Goal: Task Accomplishment & Management: Manage account settings

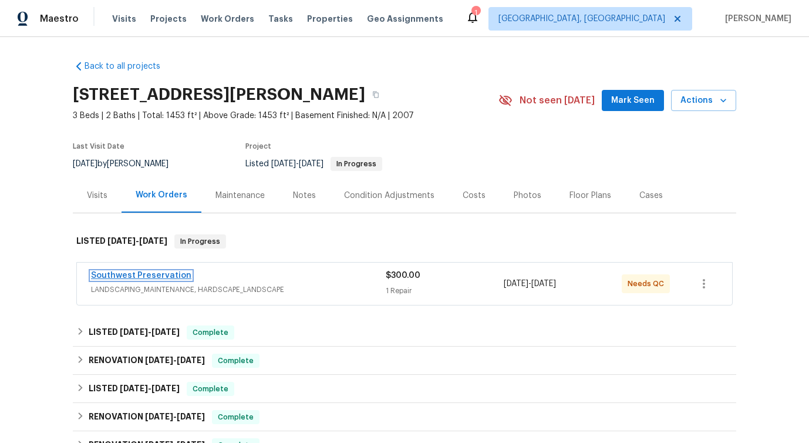
click at [141, 274] on link "Southwest Preservation" at bounding box center [141, 275] width 100 height 8
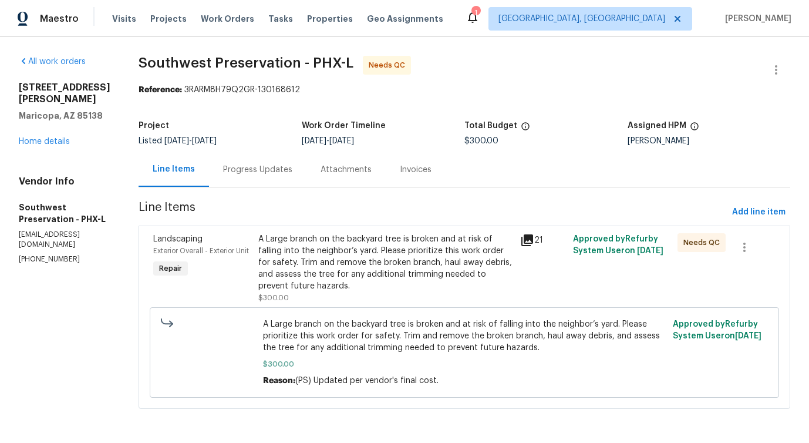
click at [260, 178] on div "Progress Updates" at bounding box center [257, 169] width 97 height 35
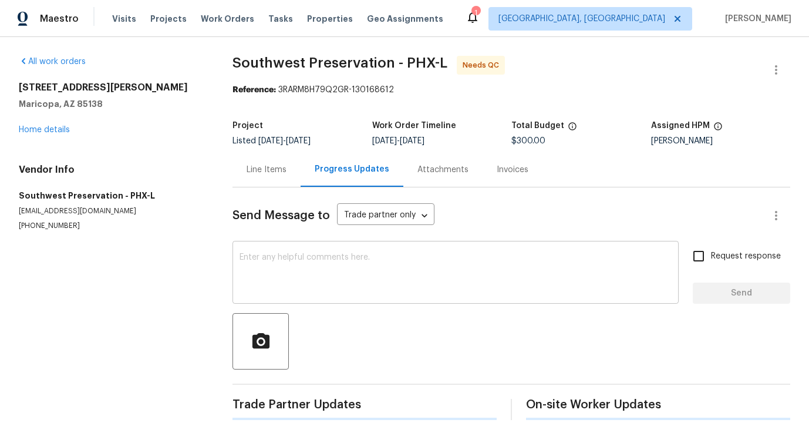
click at [258, 281] on textarea at bounding box center [455, 273] width 432 height 41
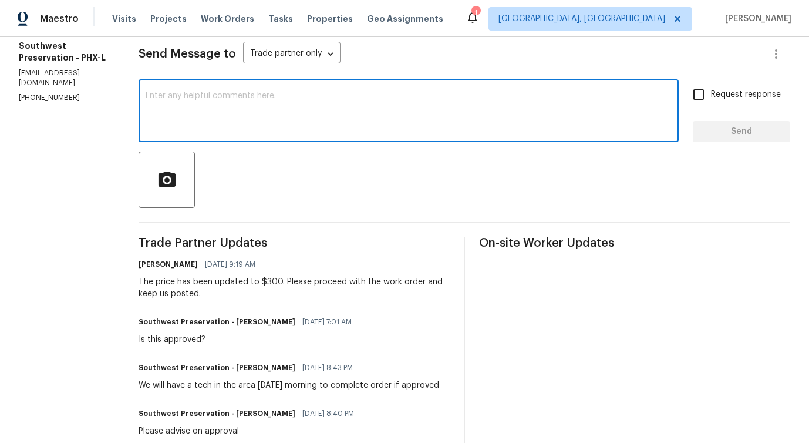
scroll to position [178, 0]
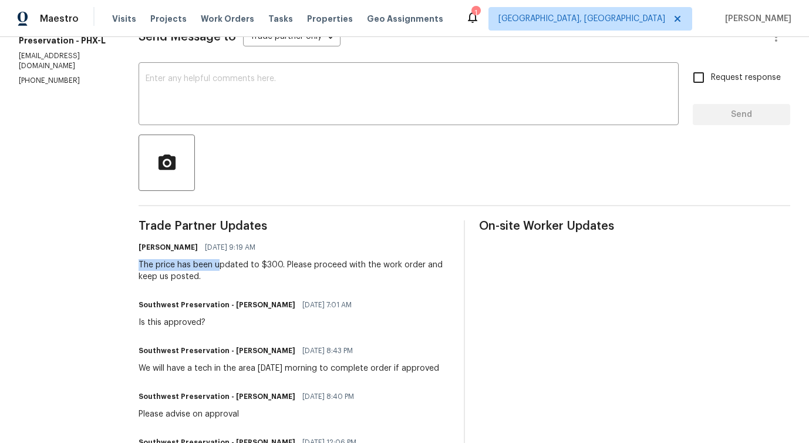
drag, startPoint x: 123, startPoint y: 264, endPoint x: 212, endPoint y: 264, distance: 88.6
click at [212, 264] on div "All work orders 40168 W Sanders Way Maricopa, AZ 85138 Home details Vendor Info…" at bounding box center [404, 225] width 809 height 732
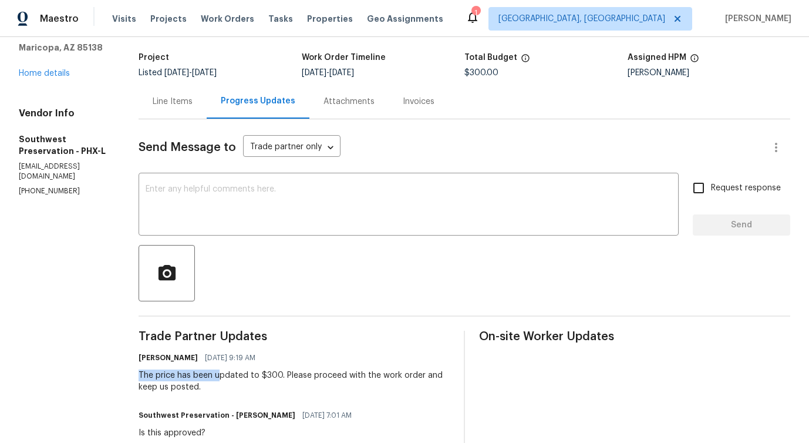
scroll to position [0, 0]
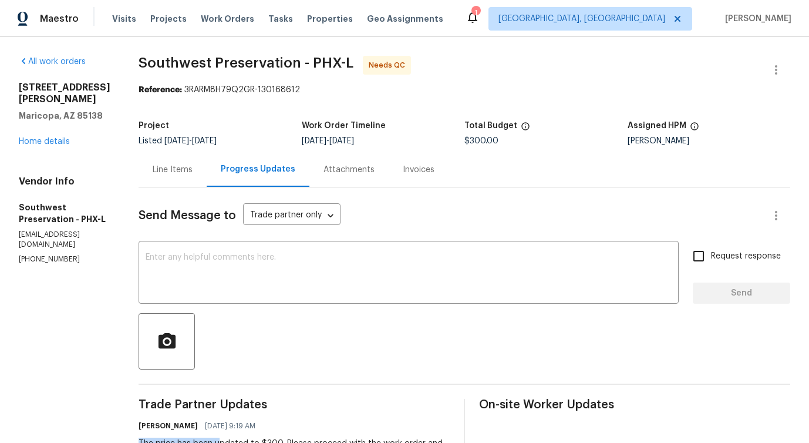
click at [153, 173] on div "Line Items" at bounding box center [173, 170] width 40 height 12
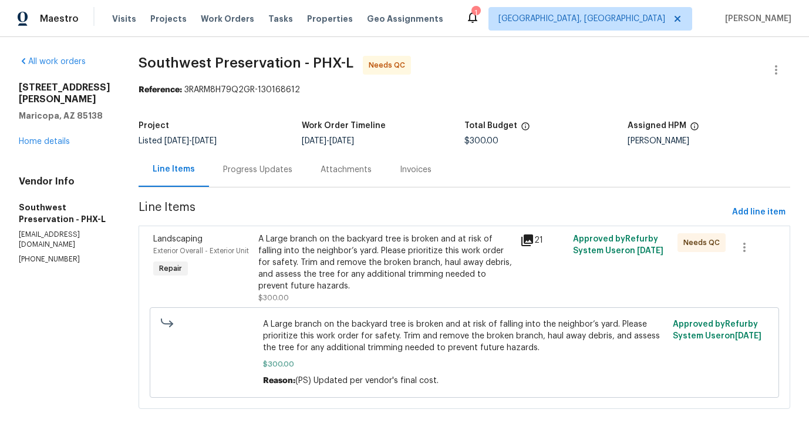
click at [246, 180] on div "Progress Updates" at bounding box center [257, 169] width 97 height 35
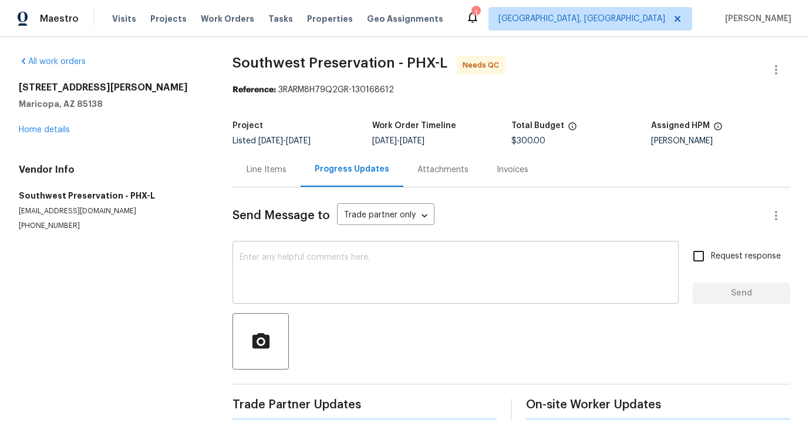
click at [251, 249] on div "x ​" at bounding box center [455, 274] width 446 height 60
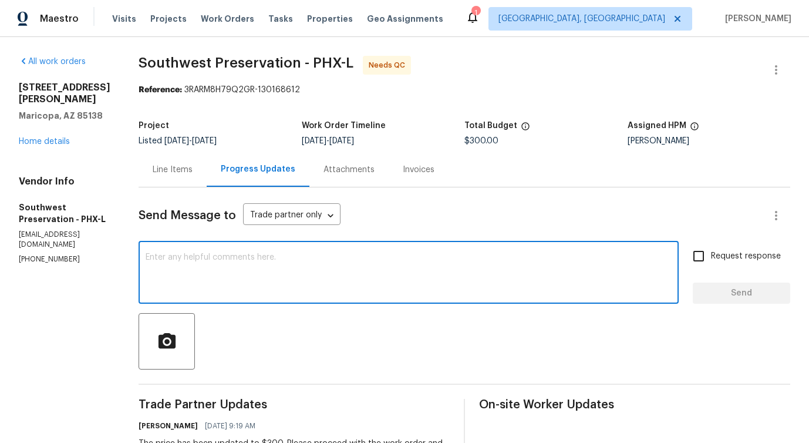
click at [161, 168] on div "Line Items" at bounding box center [173, 170] width 40 height 12
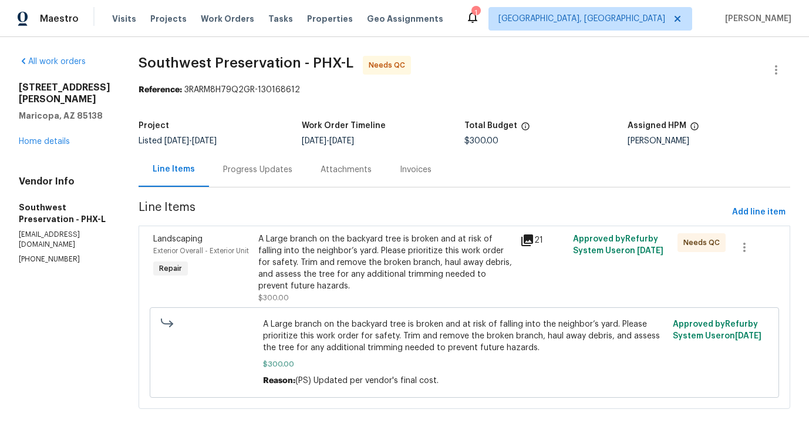
click at [336, 256] on div "A Large branch on the backyard tree is broken and at risk of falling into the n…" at bounding box center [385, 262] width 255 height 59
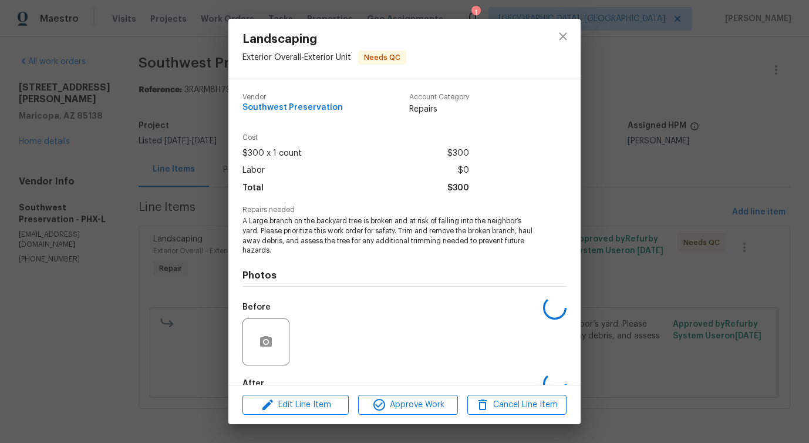
scroll to position [69, 0]
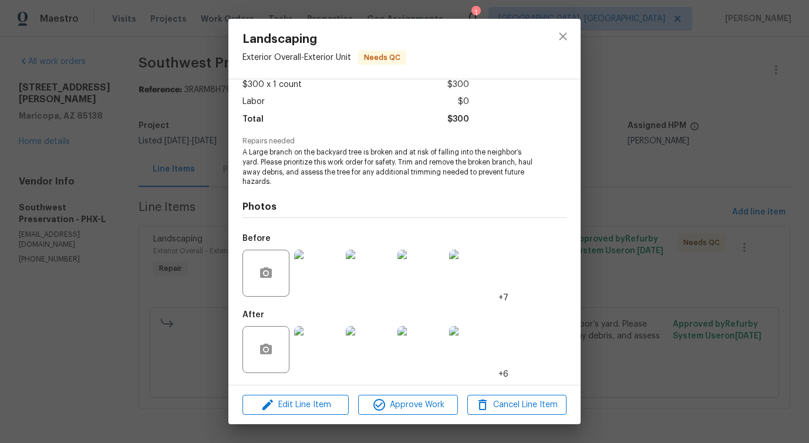
click at [317, 271] on img at bounding box center [317, 272] width 47 height 47
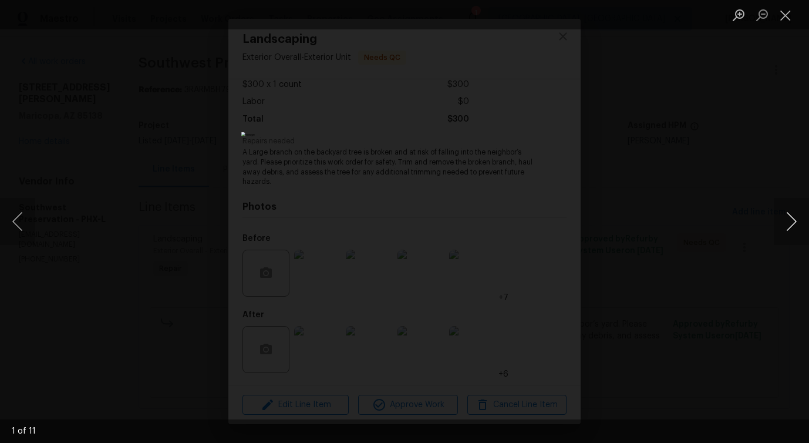
click at [788, 228] on button "Next image" at bounding box center [791, 221] width 35 height 47
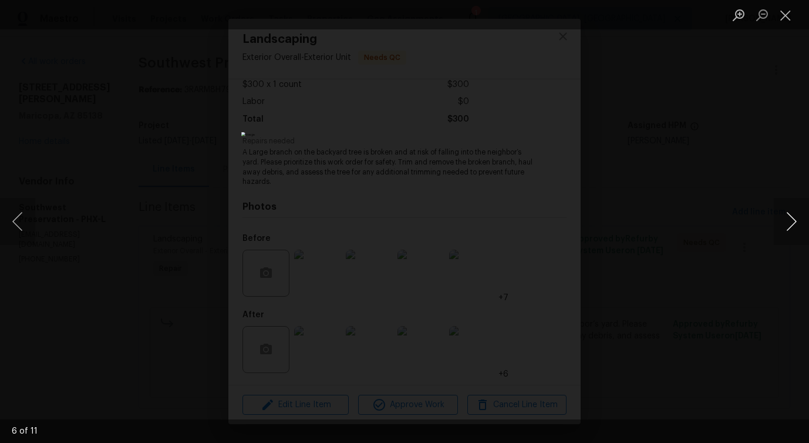
click at [788, 228] on button "Next image" at bounding box center [791, 221] width 35 height 47
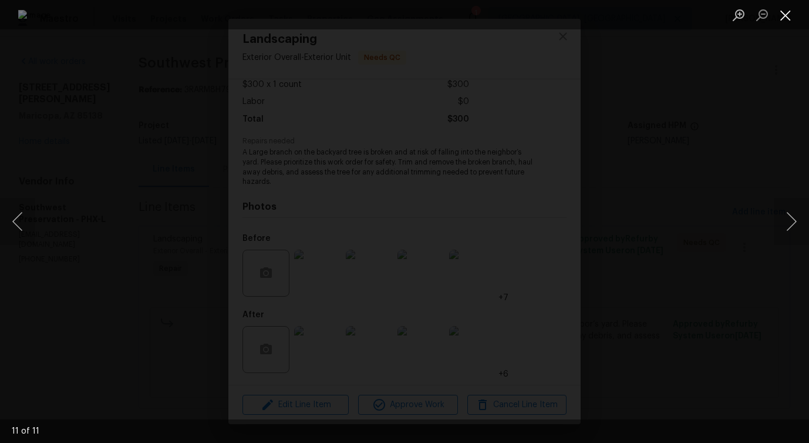
click at [783, 16] on button "Close lightbox" at bounding box center [785, 15] width 23 height 21
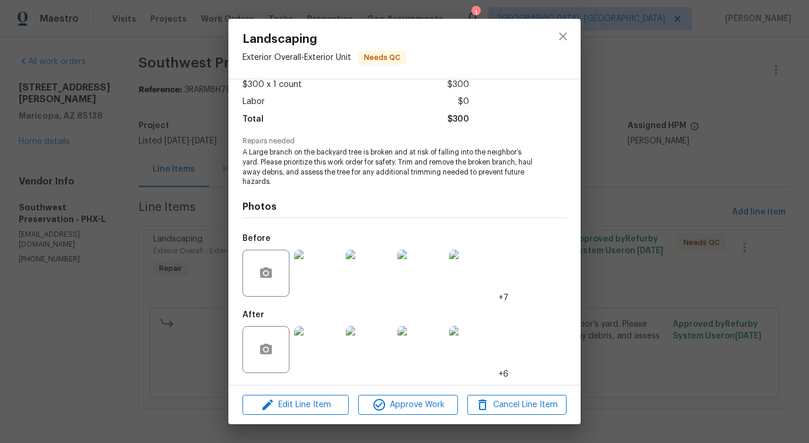
click at [322, 327] on img at bounding box center [317, 349] width 47 height 47
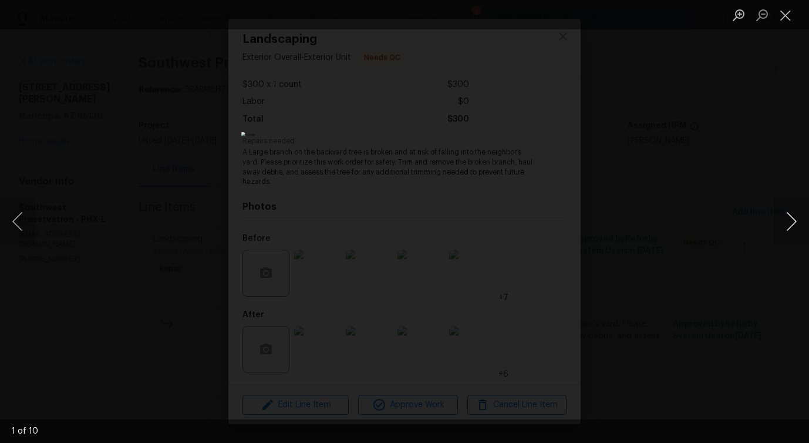
click at [792, 221] on button "Next image" at bounding box center [791, 221] width 35 height 47
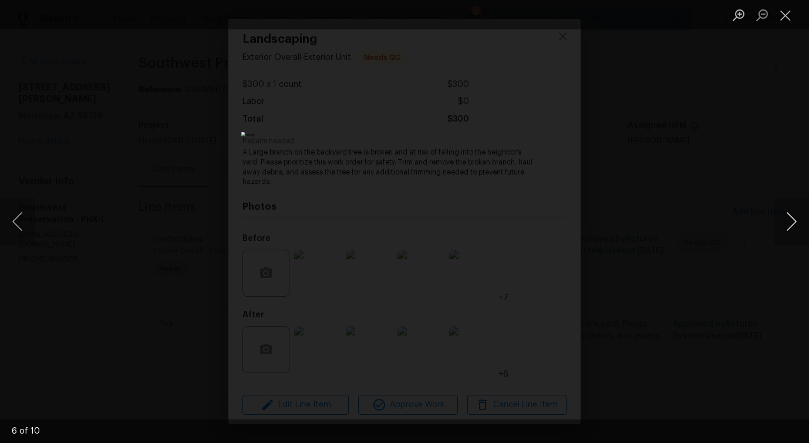
click at [792, 221] on button "Next image" at bounding box center [791, 221] width 35 height 47
click at [788, 16] on button "Close lightbox" at bounding box center [785, 15] width 23 height 21
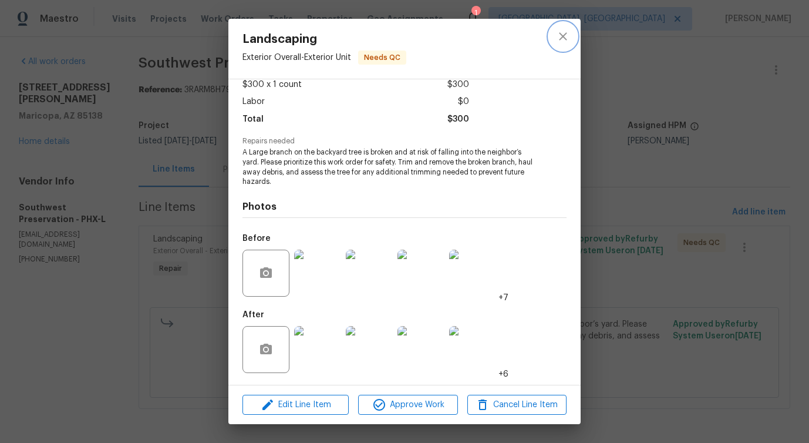
click at [570, 45] on button "close" at bounding box center [563, 36] width 28 height 28
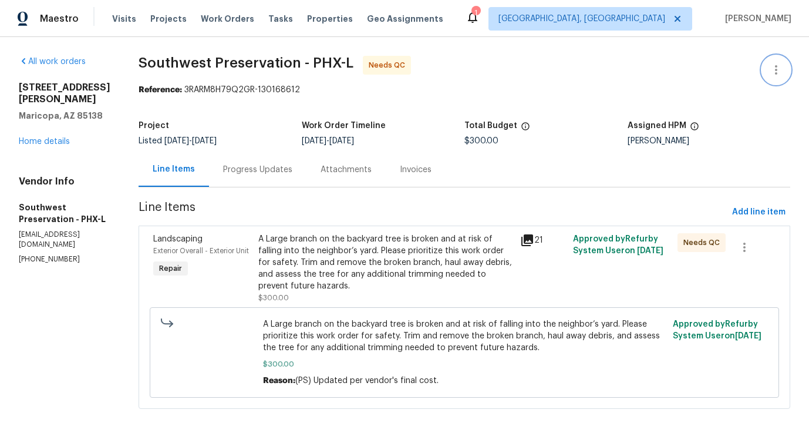
click at [781, 65] on icon "button" at bounding box center [776, 70] width 14 height 14
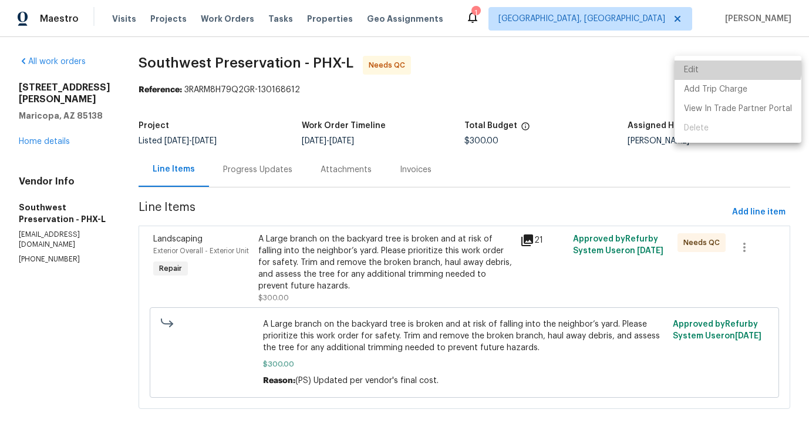
click at [724, 65] on li "Edit" at bounding box center [737, 69] width 127 height 19
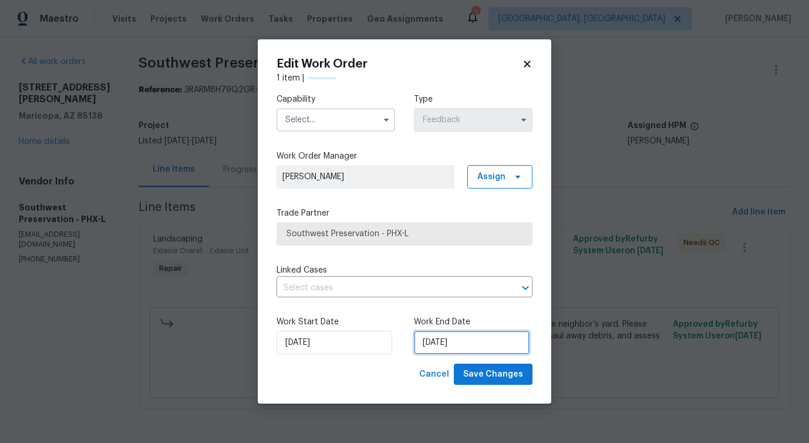
click at [445, 341] on input "[DATE]" at bounding box center [472, 341] width 116 height 23
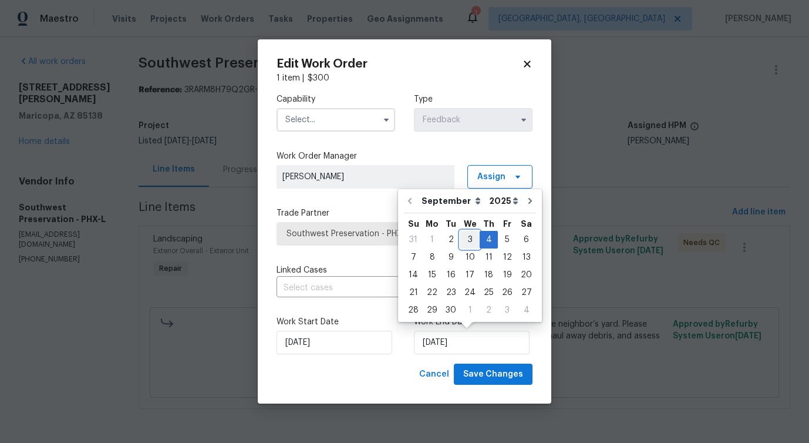
click at [470, 242] on div "3" at bounding box center [469, 239] width 19 height 16
type input "9/3/2025"
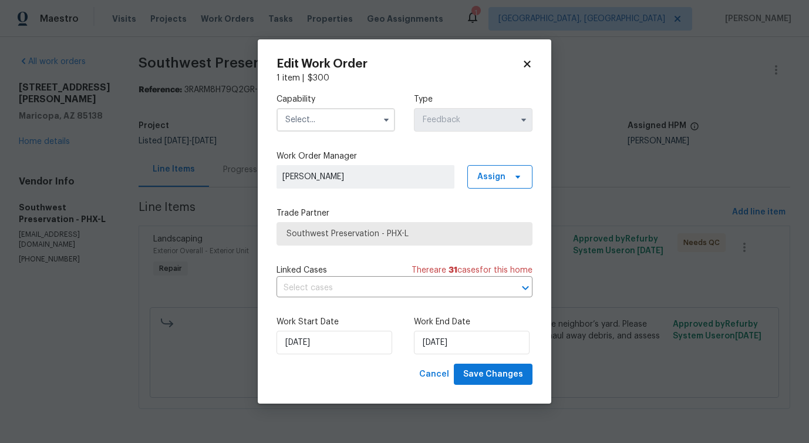
click at [360, 134] on div "Capability Type Feedback" at bounding box center [404, 112] width 256 height 57
click at [362, 119] on input "text" at bounding box center [335, 119] width 119 height 23
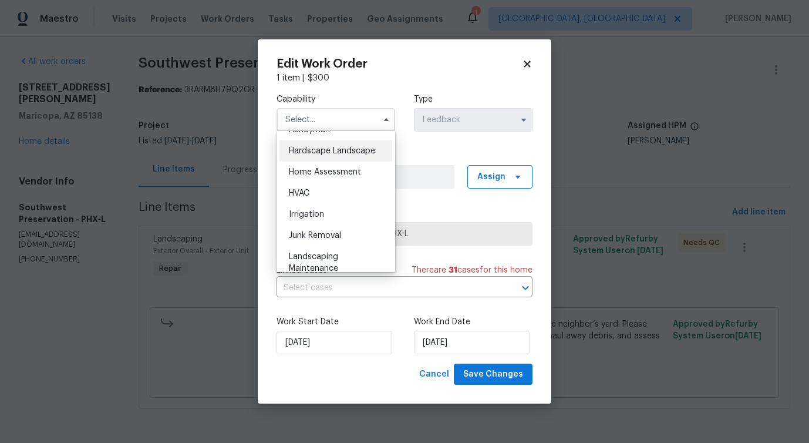
scroll to position [643, 0]
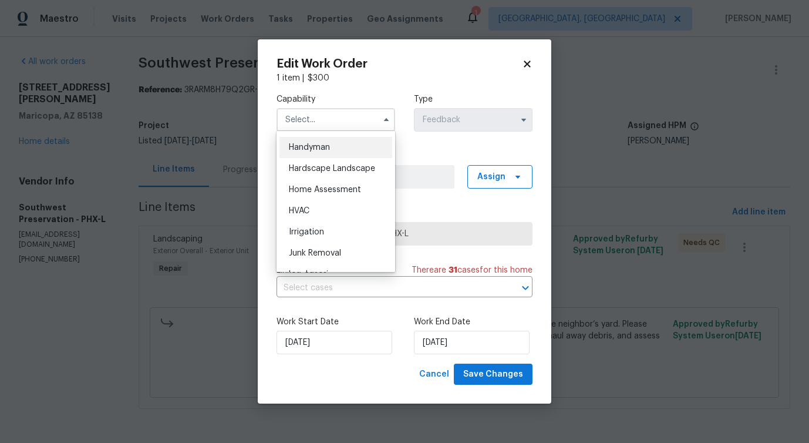
click at [347, 149] on div "Handyman" at bounding box center [335, 147] width 113 height 21
type input "Handyman"
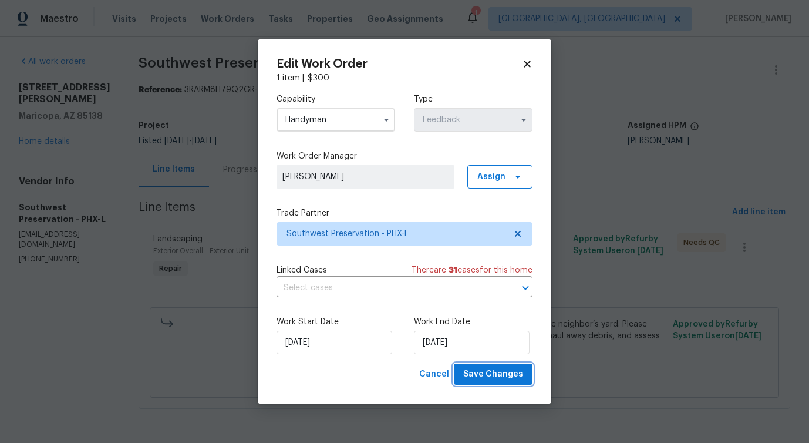
click at [468, 371] on span "Save Changes" at bounding box center [493, 374] width 60 height 15
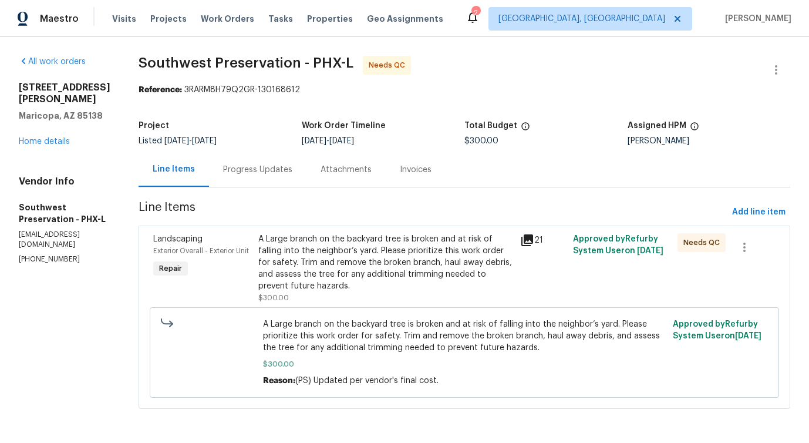
click at [358, 257] on div "A Large branch on the backyard tree is broken and at risk of falling into the n…" at bounding box center [385, 262] width 255 height 59
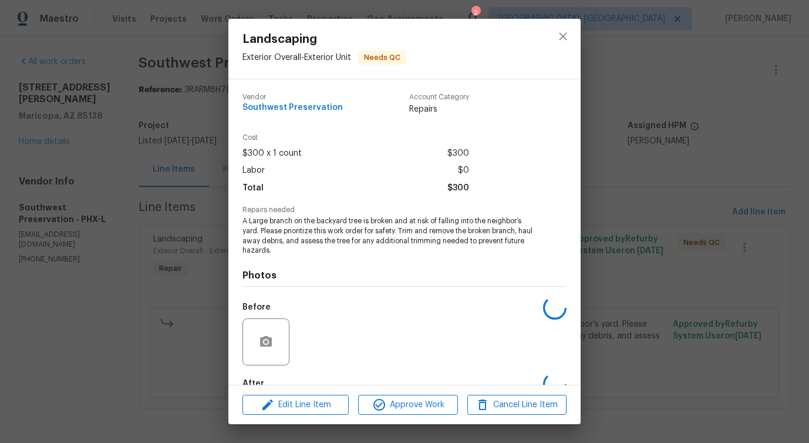
scroll to position [69, 0]
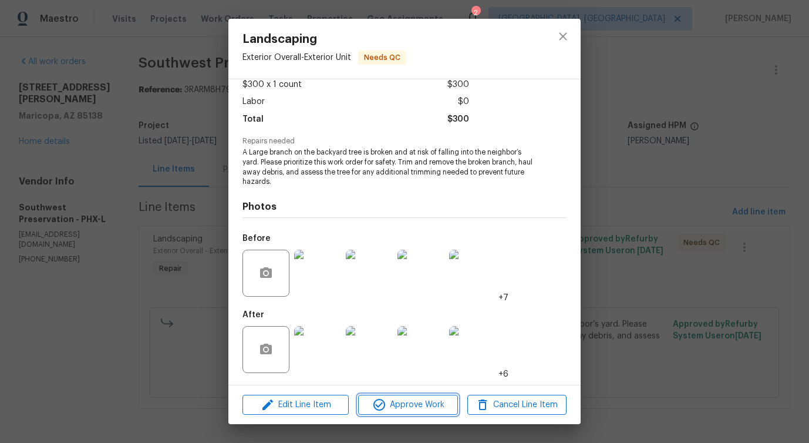
click at [402, 409] on span "Approve Work" at bounding box center [408, 404] width 92 height 15
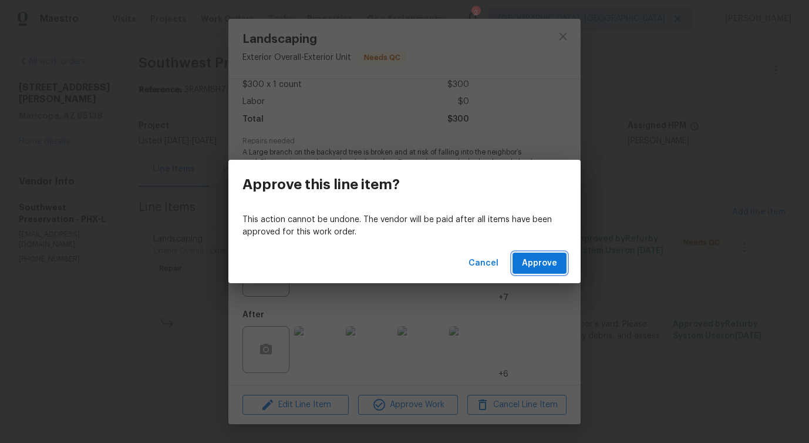
click at [534, 261] on span "Approve" at bounding box center [539, 263] width 35 height 15
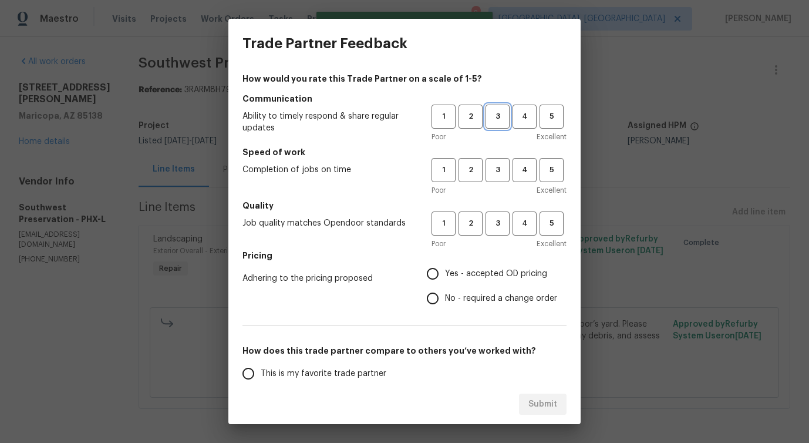
click at [489, 123] on span "3" at bounding box center [498, 116] width 22 height 13
click at [516, 167] on span "4" at bounding box center [525, 169] width 22 height 13
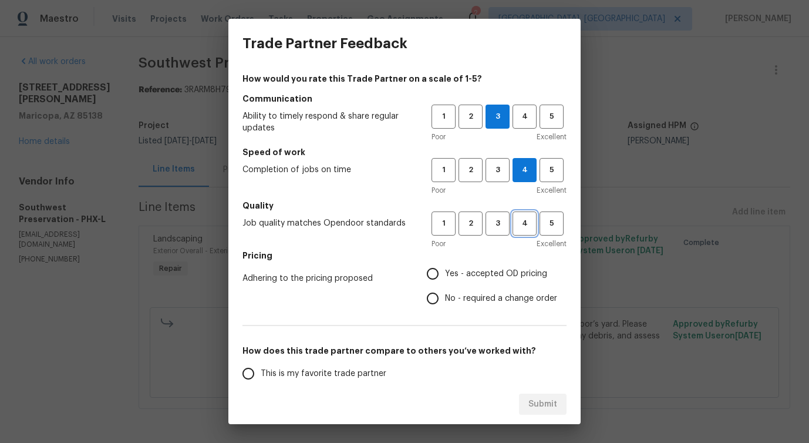
click at [526, 228] on span "4" at bounding box center [525, 223] width 22 height 13
click at [447, 295] on span "No - required a change order" at bounding box center [501, 298] width 112 height 12
click at [445, 295] on input "No - required a change order" at bounding box center [432, 298] width 25 height 25
radio input "true"
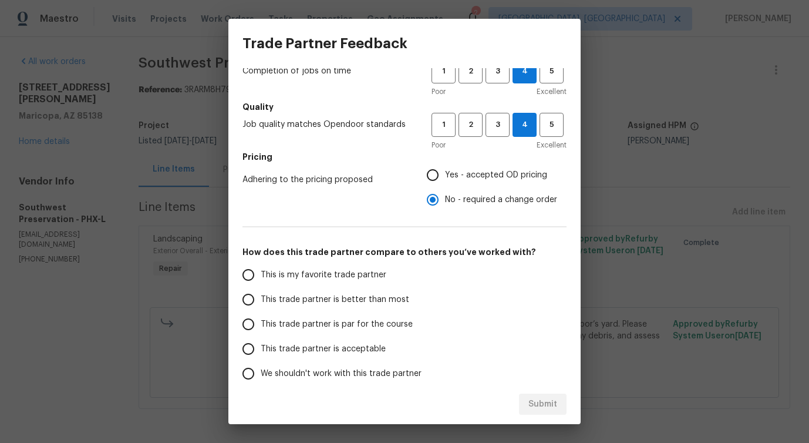
click at [373, 302] on span "This trade partner is better than most" at bounding box center [335, 299] width 148 height 12
click at [261, 302] on input "This trade partner is better than most" at bounding box center [248, 299] width 25 height 25
click at [542, 407] on span "Submit" at bounding box center [542, 404] width 29 height 15
radio input "true"
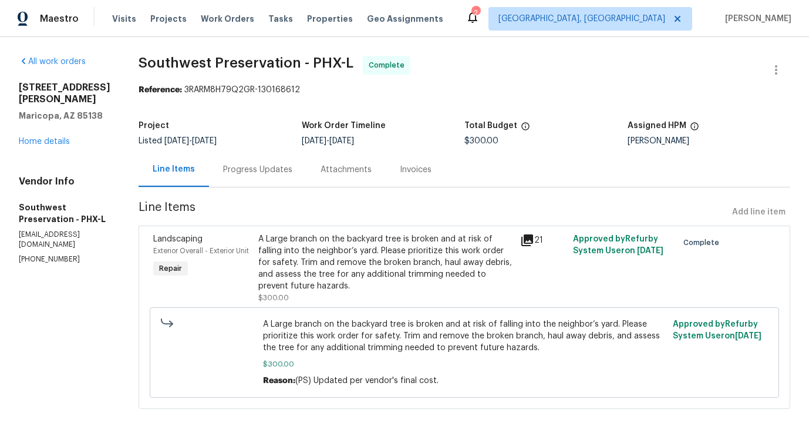
click at [269, 183] on div "Progress Updates" at bounding box center [257, 169] width 97 height 35
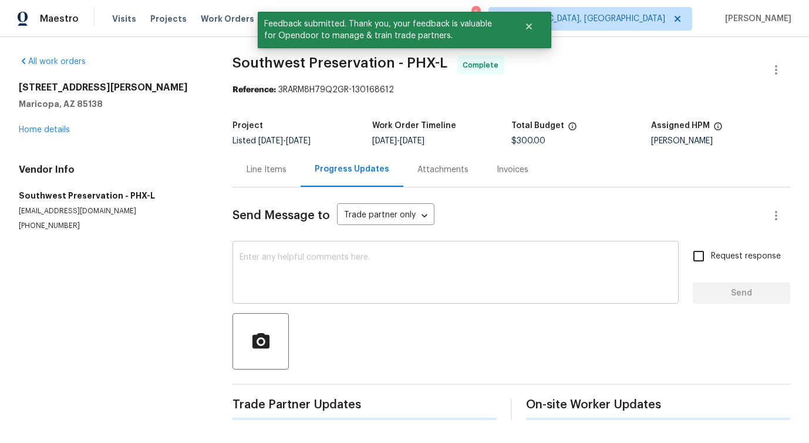
click at [279, 254] on textarea at bounding box center [455, 273] width 432 height 41
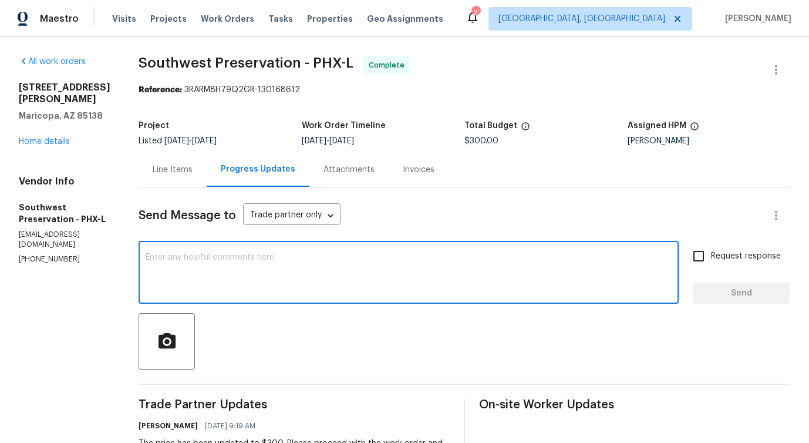
click at [258, 265] on textarea at bounding box center [409, 273] width 526 height 41
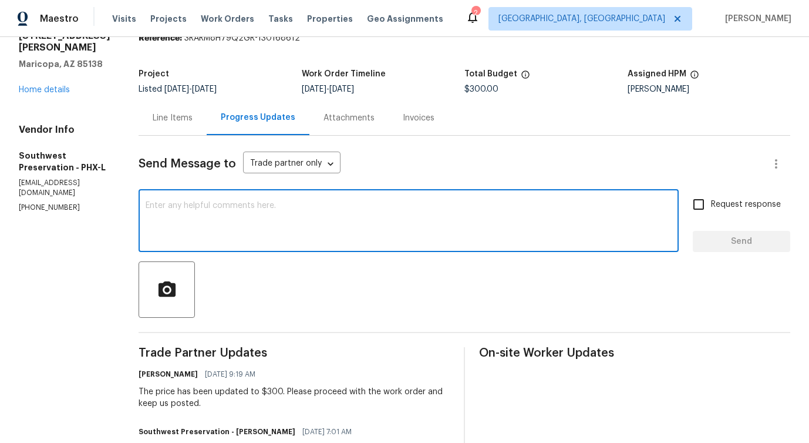
scroll to position [53, 0]
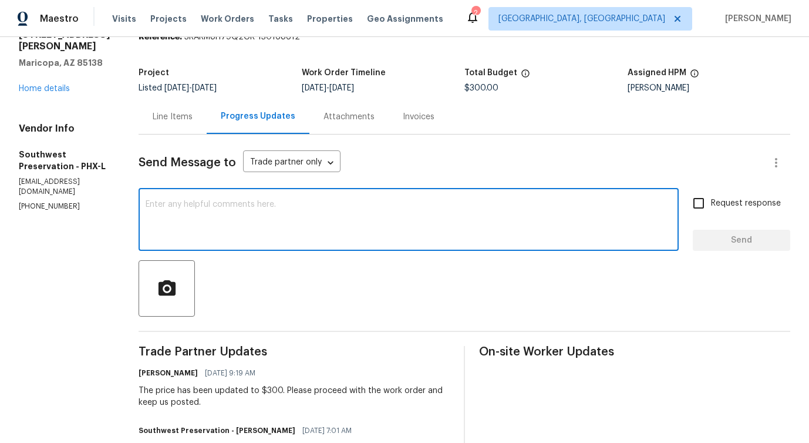
click at [268, 219] on textarea at bounding box center [409, 220] width 526 height 41
type textarea "The work order has been approved. Thanks for the job!"
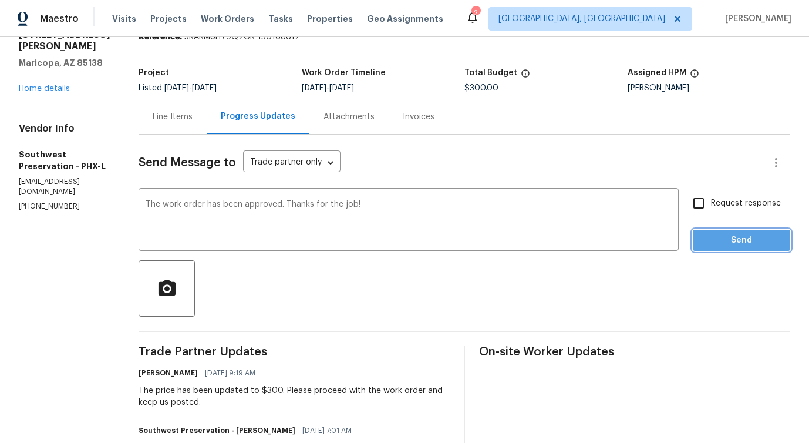
click at [741, 248] on button "Send" at bounding box center [741, 240] width 97 height 22
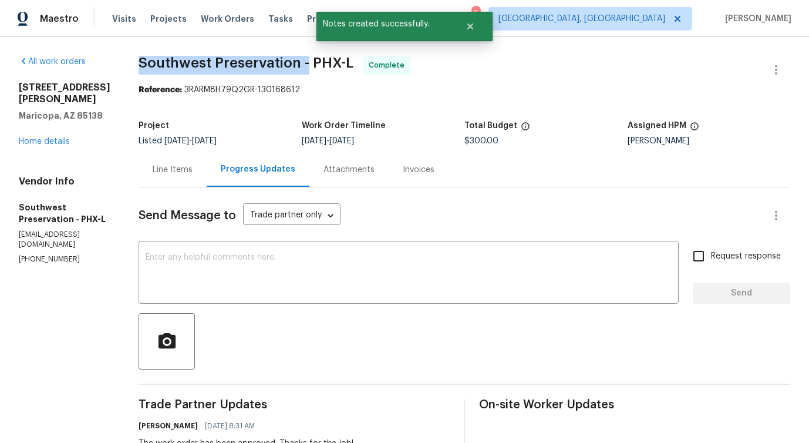
drag, startPoint x: 126, startPoint y: 62, endPoint x: 298, endPoint y: 62, distance: 171.4
click at [298, 62] on div "All work orders 40168 W Sanders Way Maricopa, AZ 85138 Home details Vendor Info…" at bounding box center [404, 426] width 809 height 778
copy span "Southwest Preservation -"
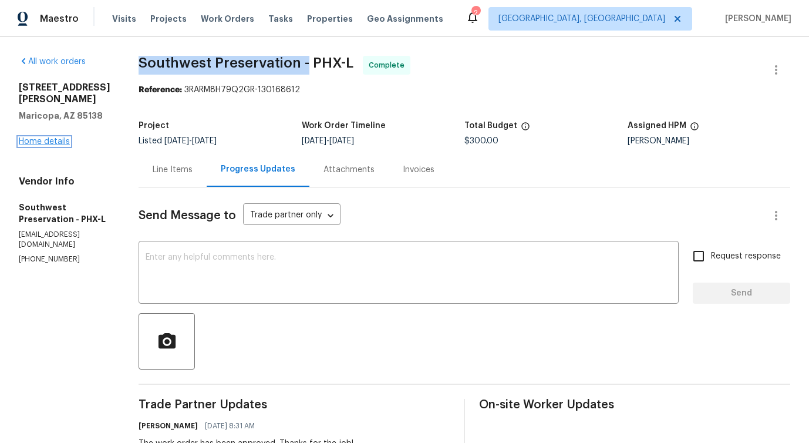
click at [47, 140] on link "Home details" at bounding box center [44, 141] width 51 height 8
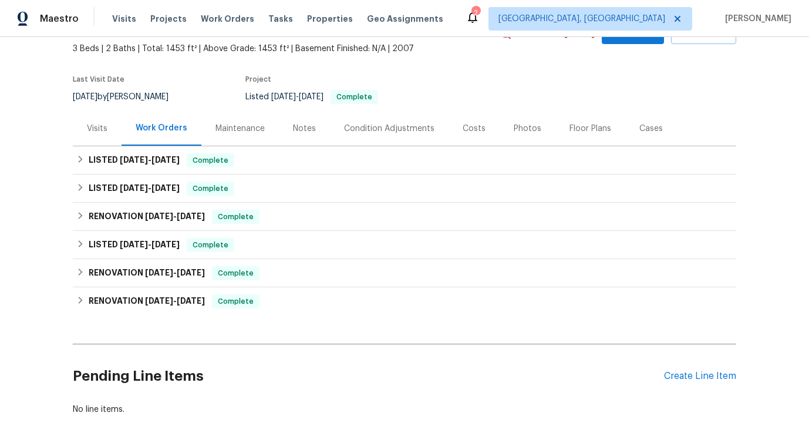
scroll to position [102, 0]
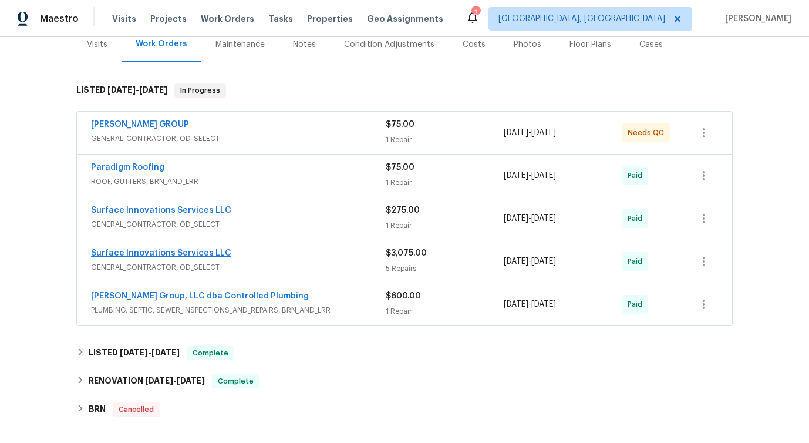
scroll to position [131, 0]
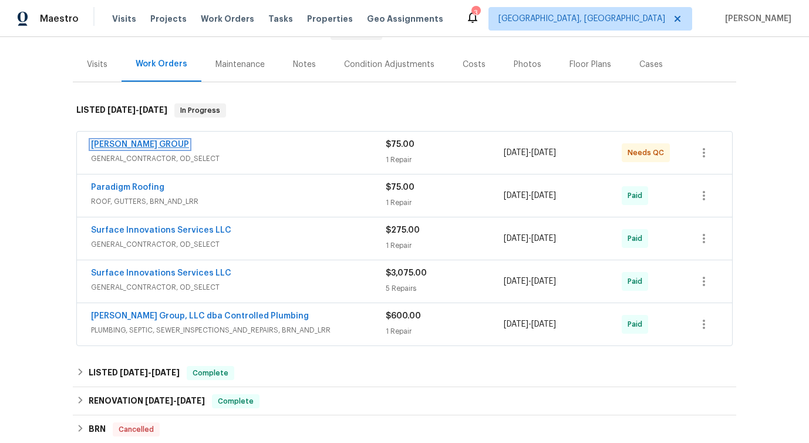
click at [139, 144] on link "[PERSON_NAME] GROUP" at bounding box center [140, 144] width 98 height 8
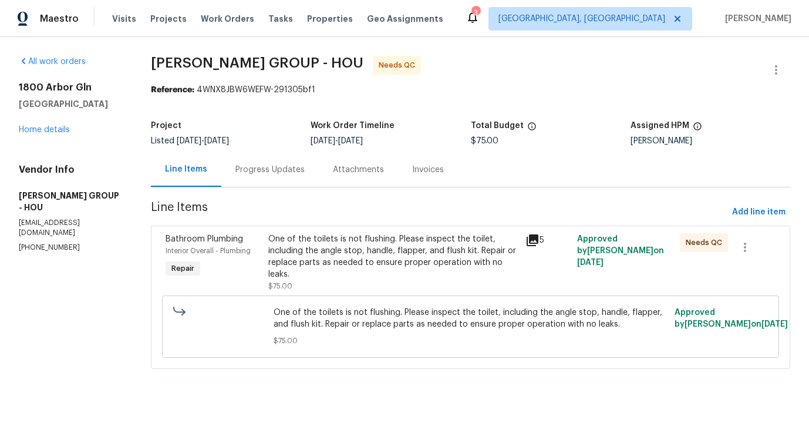
click at [271, 174] on div "Progress Updates" at bounding box center [269, 170] width 69 height 12
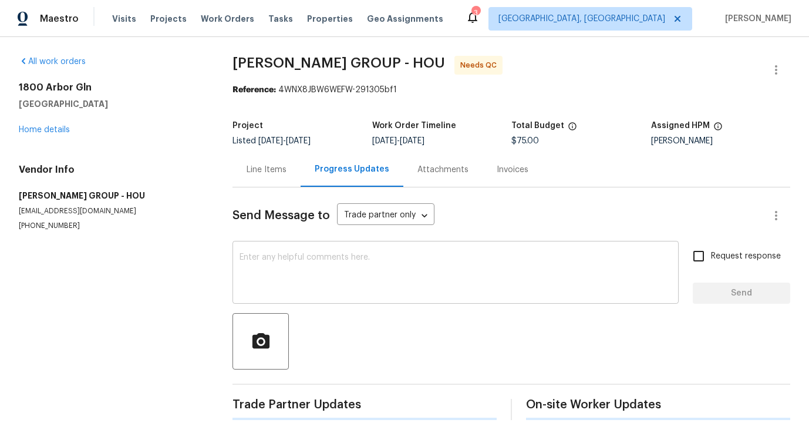
click at [279, 264] on textarea at bounding box center [455, 273] width 432 height 41
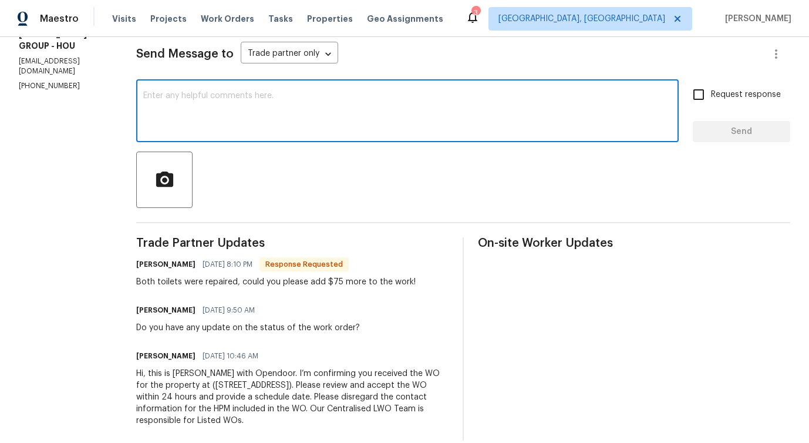
scroll to position [178, 0]
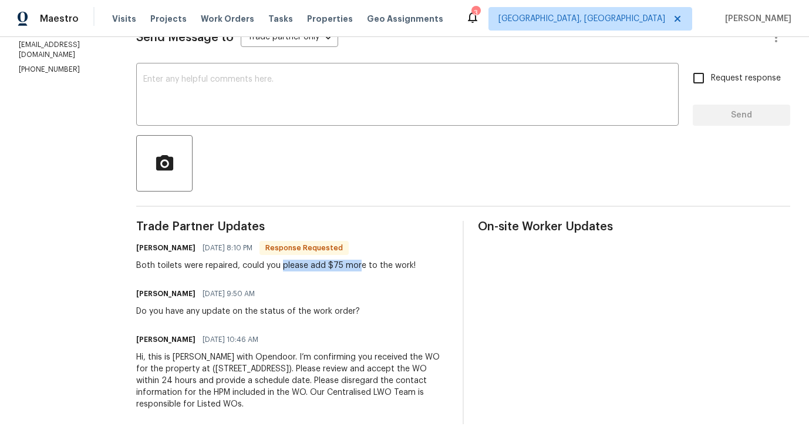
drag, startPoint x: 275, startPoint y: 261, endPoint x: 350, endPoint y: 266, distance: 75.3
click at [350, 266] on div "Both toilets were repaired, could you please add $75 more to the work!" at bounding box center [275, 265] width 279 height 12
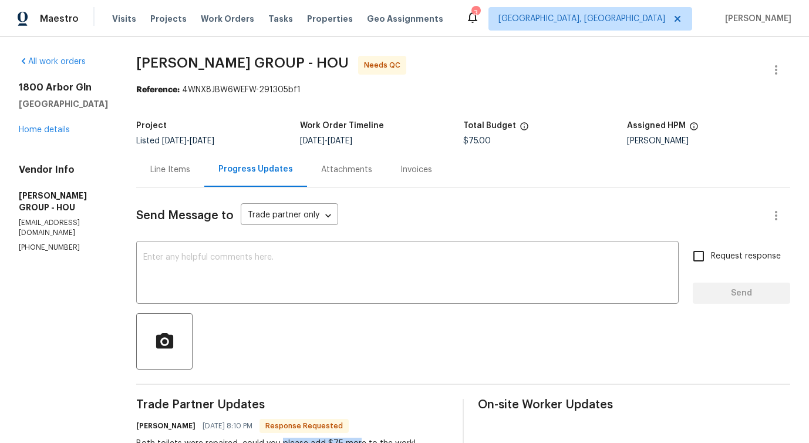
click at [167, 173] on div "Line Items" at bounding box center [170, 170] width 40 height 12
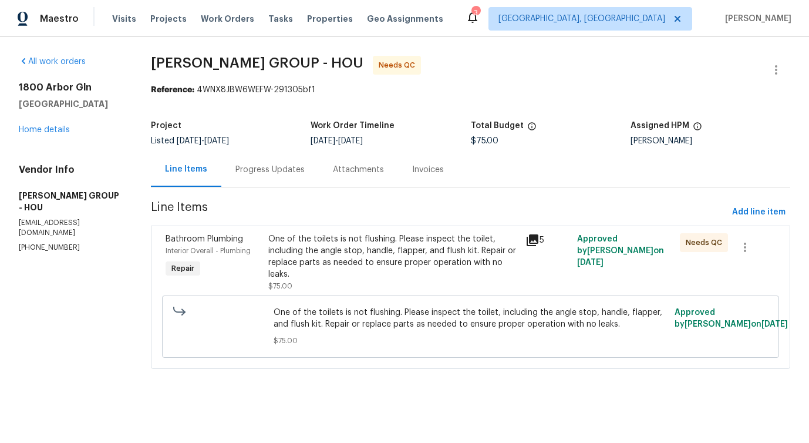
click at [407, 250] on div "One of the toilets is not flushing. Please inspect the toilet, including the an…" at bounding box center [393, 256] width 250 height 47
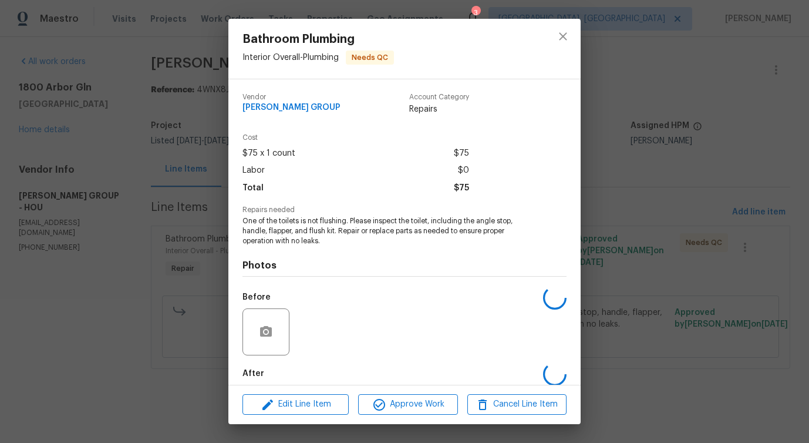
scroll to position [59, 0]
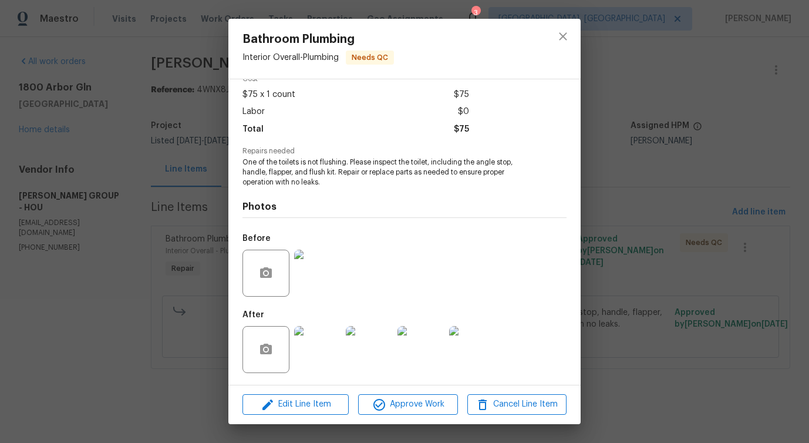
click at [322, 272] on img at bounding box center [317, 272] width 47 height 47
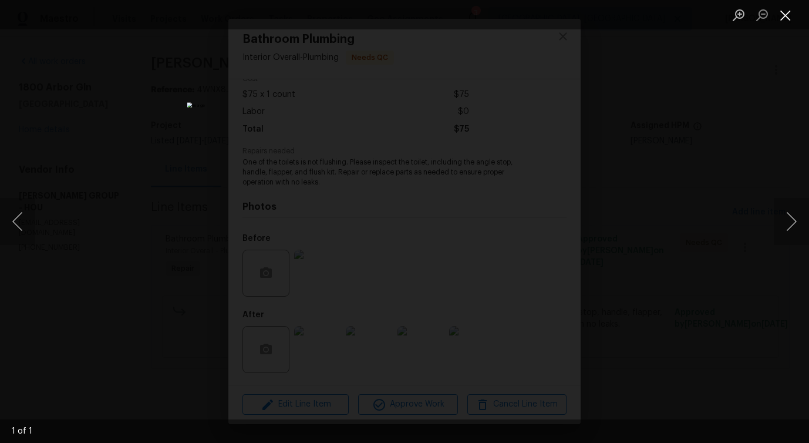
click at [791, 16] on button "Close lightbox" at bounding box center [785, 15] width 23 height 21
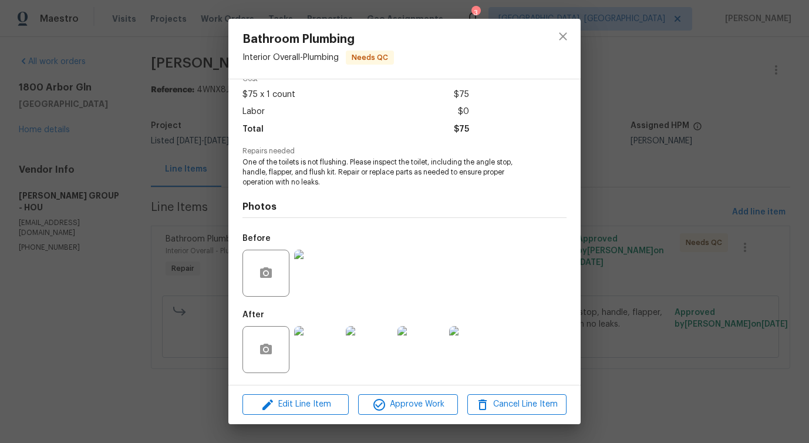
click at [318, 350] on img at bounding box center [317, 349] width 47 height 47
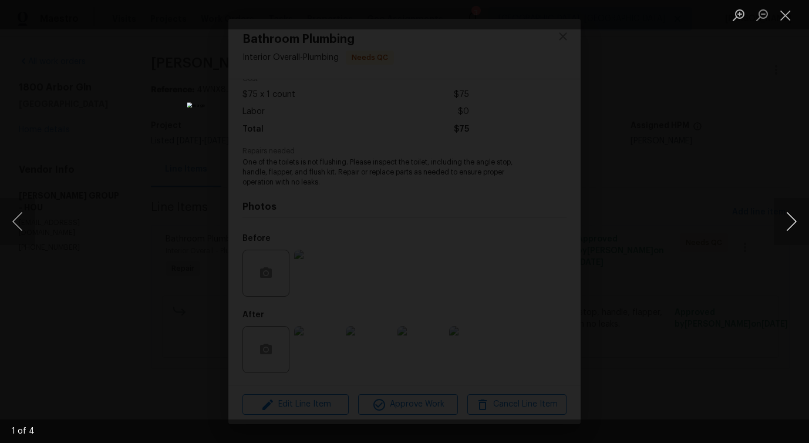
click at [784, 224] on button "Next image" at bounding box center [791, 221] width 35 height 47
click at [783, 9] on button "Close lightbox" at bounding box center [785, 15] width 23 height 21
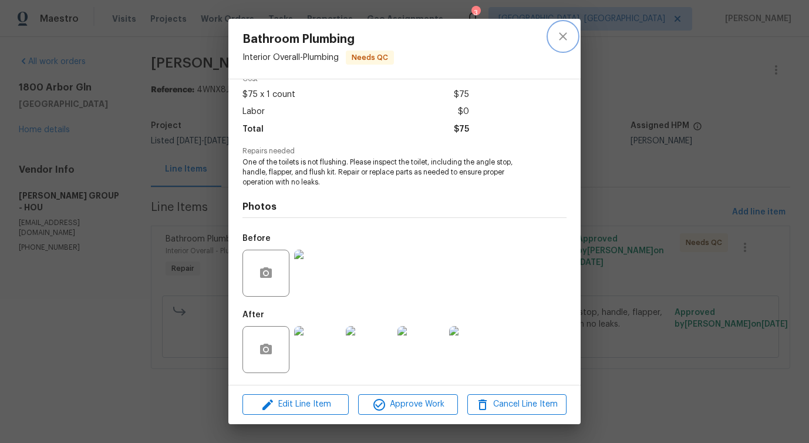
click at [558, 42] on icon "close" at bounding box center [563, 36] width 14 height 14
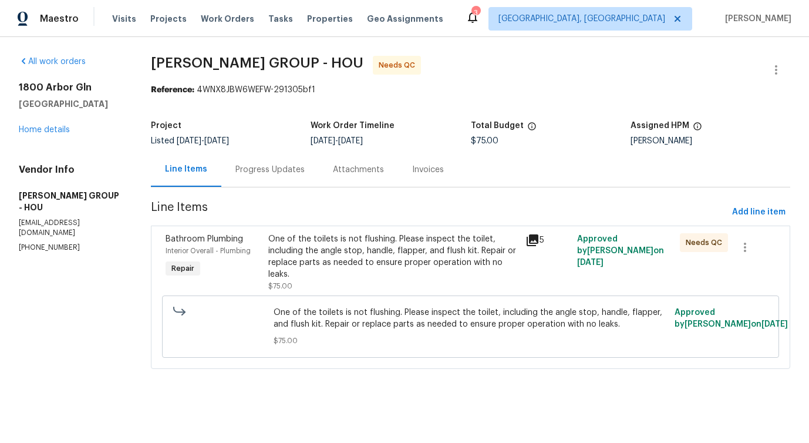
click at [391, 261] on div "One of the toilets is not flushing. Please inspect the toilet, including the an…" at bounding box center [393, 256] width 250 height 47
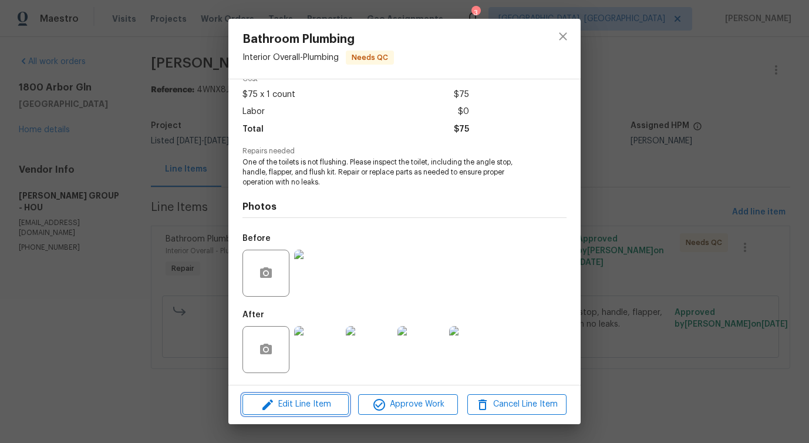
click at [295, 407] on span "Edit Line Item" at bounding box center [295, 404] width 99 height 15
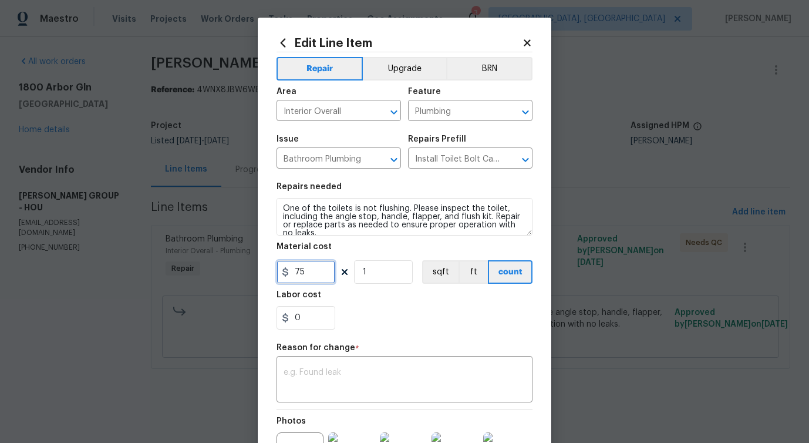
click at [301, 273] on input "75" at bounding box center [305, 271] width 59 height 23
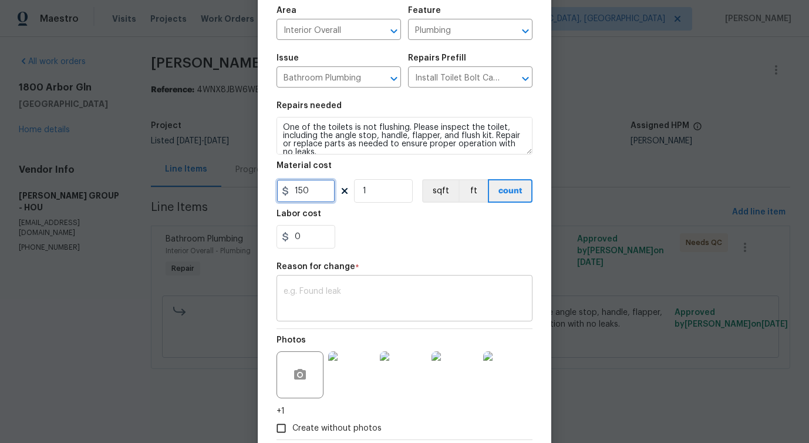
type input "150"
click at [320, 298] on textarea at bounding box center [404, 299] width 242 height 25
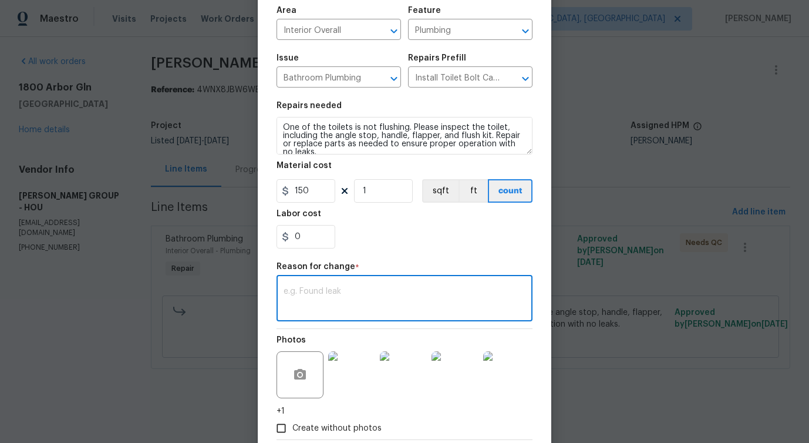
click at [376, 298] on textarea at bounding box center [404, 299] width 242 height 25
paste textarea "(PS) Updated per vendor's final cost."
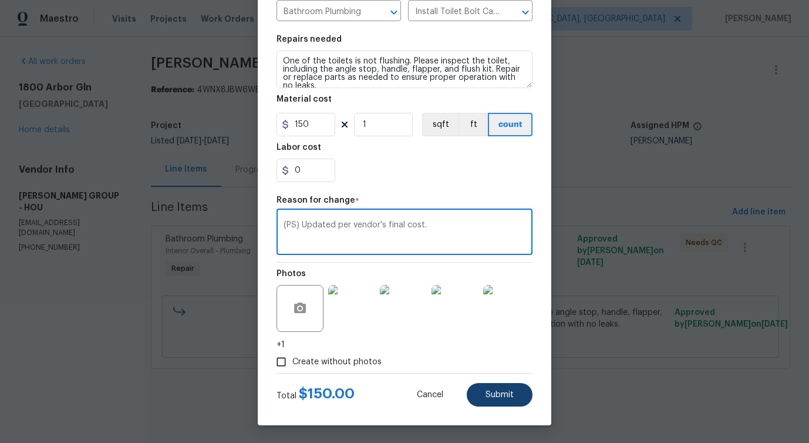
type textarea "(PS) Updated per vendor's final cost."
click at [499, 390] on span "Submit" at bounding box center [499, 394] width 28 height 9
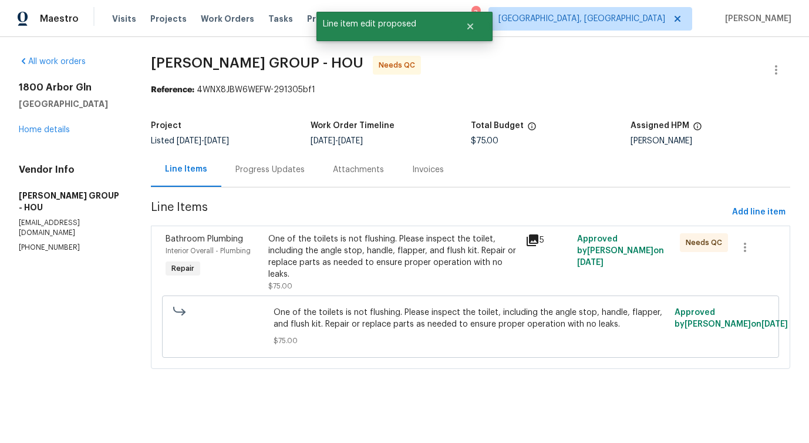
scroll to position [0, 0]
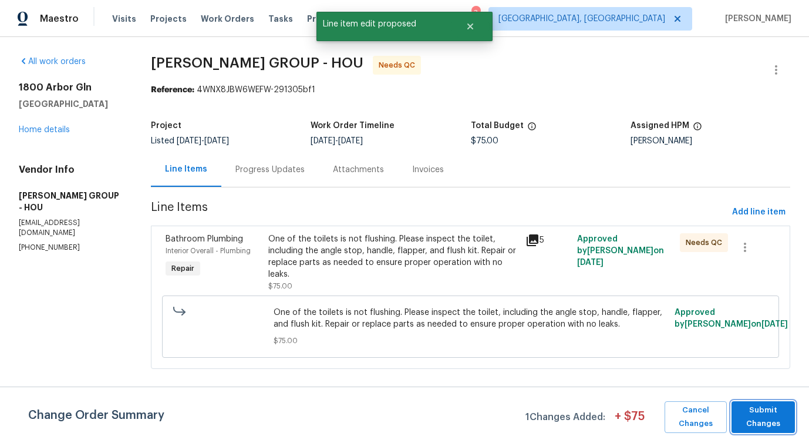
click at [759, 418] on span "Submit Changes" at bounding box center [763, 416] width 52 height 27
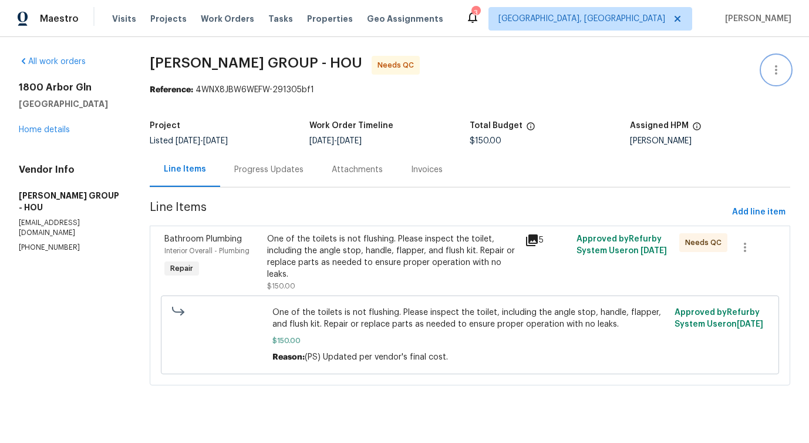
click at [779, 70] on icon "button" at bounding box center [776, 70] width 14 height 14
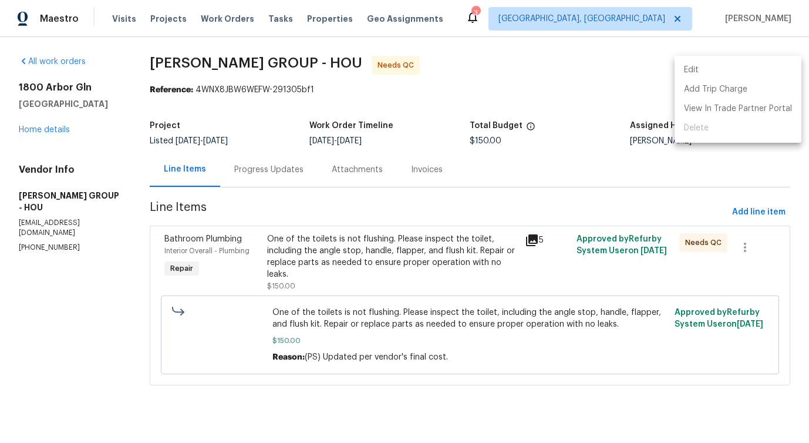
click at [714, 75] on li "Edit" at bounding box center [737, 69] width 127 height 19
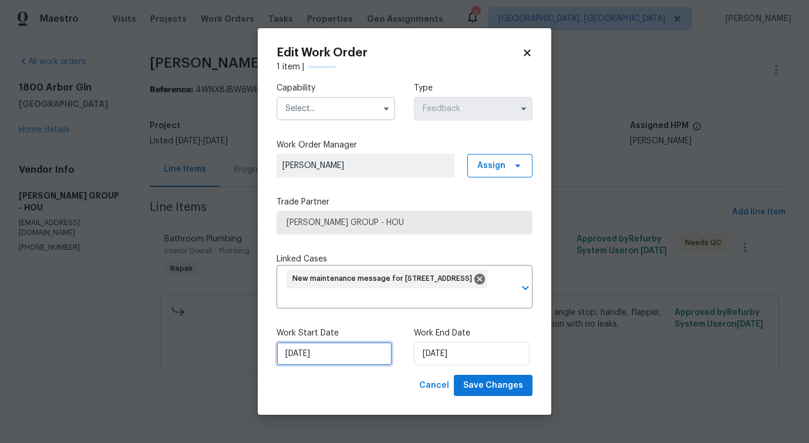
click at [325, 364] on input "9/2/2025" at bounding box center [334, 353] width 116 height 23
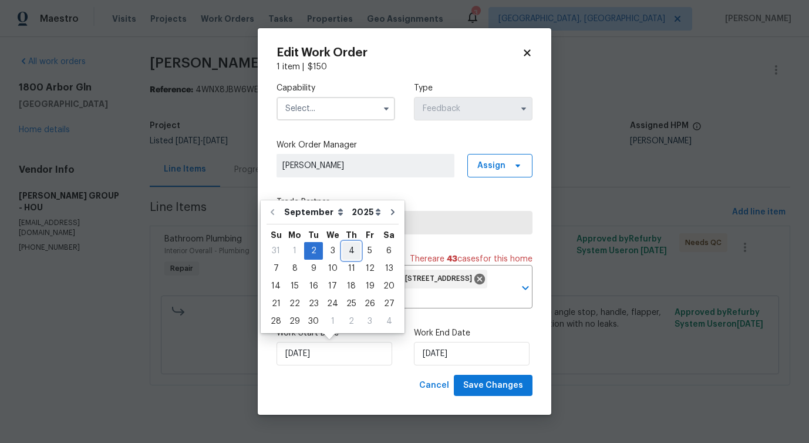
click at [345, 252] on div "4" at bounding box center [351, 250] width 18 height 16
type input "[DATE]"
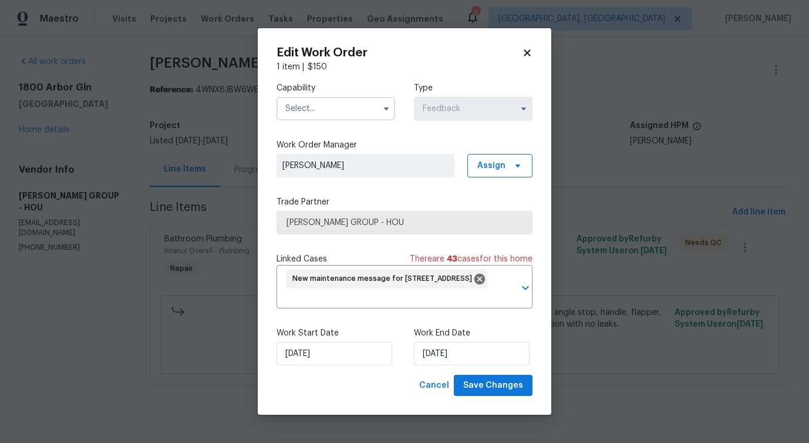
click at [330, 106] on input "text" at bounding box center [335, 108] width 119 height 23
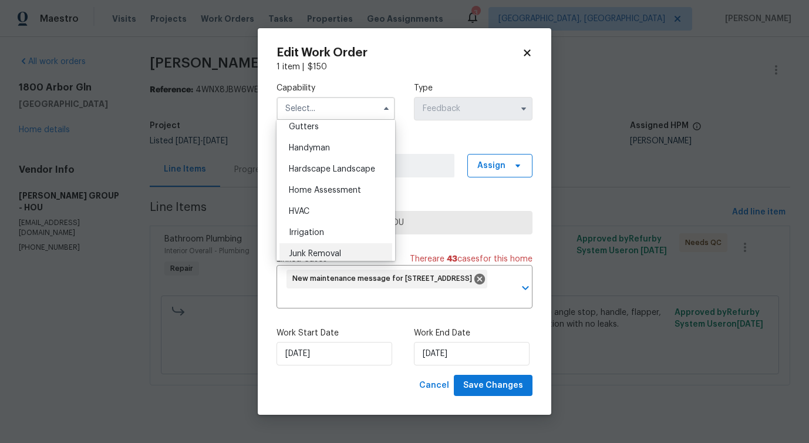
scroll to position [628, 0]
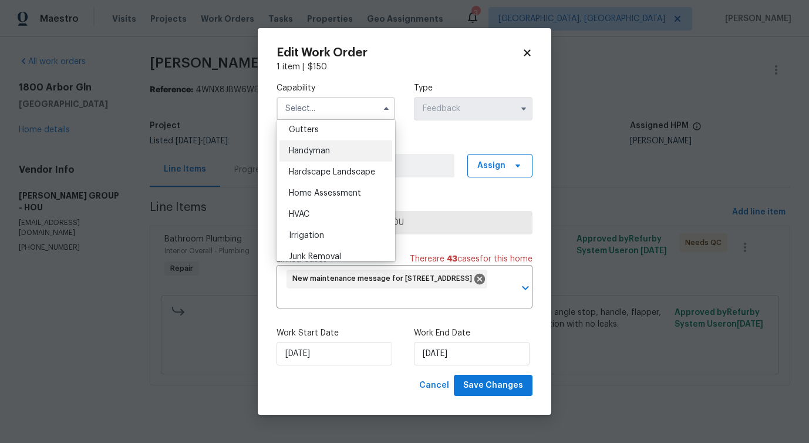
click at [326, 144] on div "Handyman" at bounding box center [335, 150] width 113 height 21
type input "Handyman"
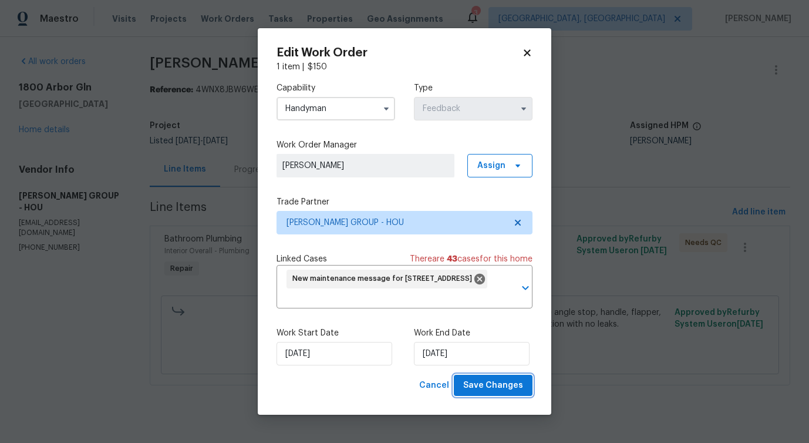
click at [508, 393] on button "Save Changes" at bounding box center [493, 385] width 79 height 22
click at [68, 338] on body "Maestro Visits Projects Work Orders Tasks Properties Geo Assignments 3 Albuquer…" at bounding box center [404, 209] width 809 height 418
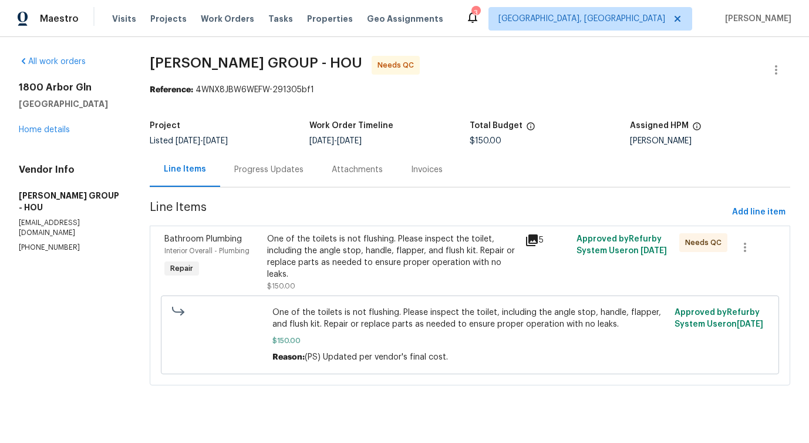
click at [408, 251] on div "One of the toilets is not flushing. Please inspect the toilet, including the an…" at bounding box center [392, 256] width 251 height 47
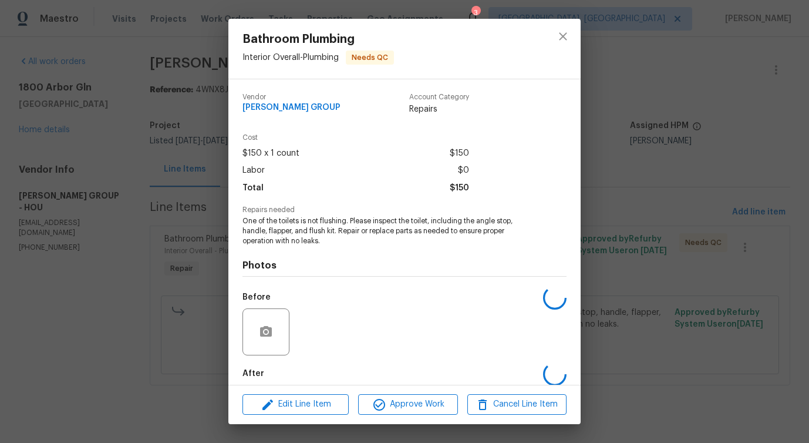
scroll to position [59, 0]
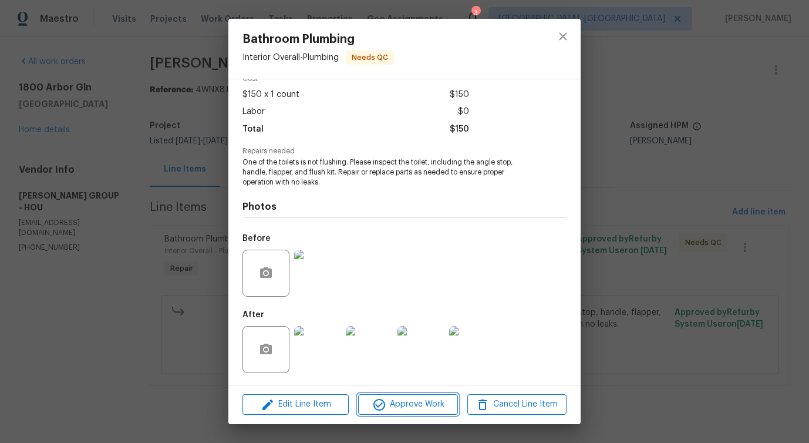
click at [414, 405] on span "Approve Work" at bounding box center [408, 404] width 92 height 15
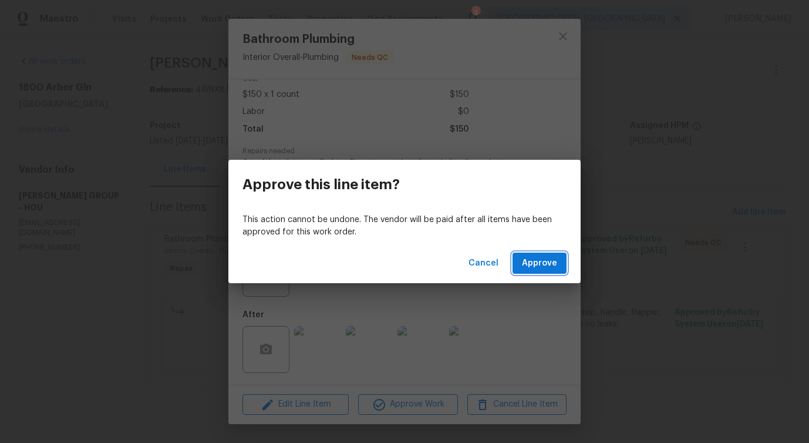
click at [537, 268] on span "Approve" at bounding box center [539, 263] width 35 height 15
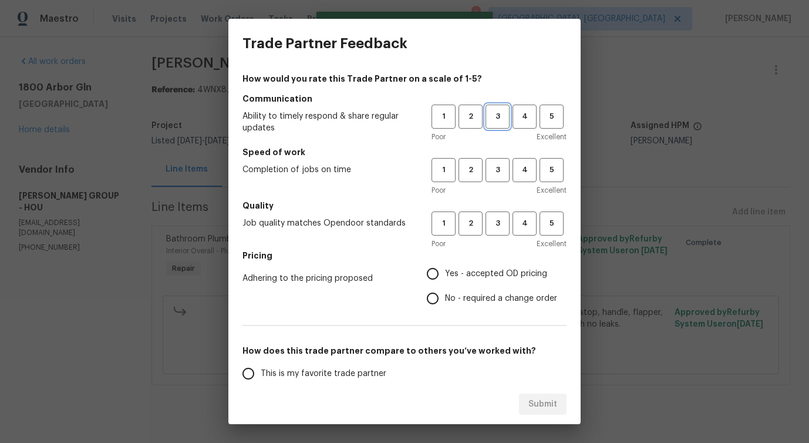
click at [489, 112] on span "3" at bounding box center [498, 116] width 22 height 13
click at [494, 163] on span "3" at bounding box center [498, 169] width 22 height 13
click at [496, 231] on button "3" at bounding box center [497, 223] width 24 height 24
click at [463, 298] on span "No - required a change order" at bounding box center [501, 298] width 112 height 12
click at [445, 298] on input "No - required a change order" at bounding box center [432, 298] width 25 height 25
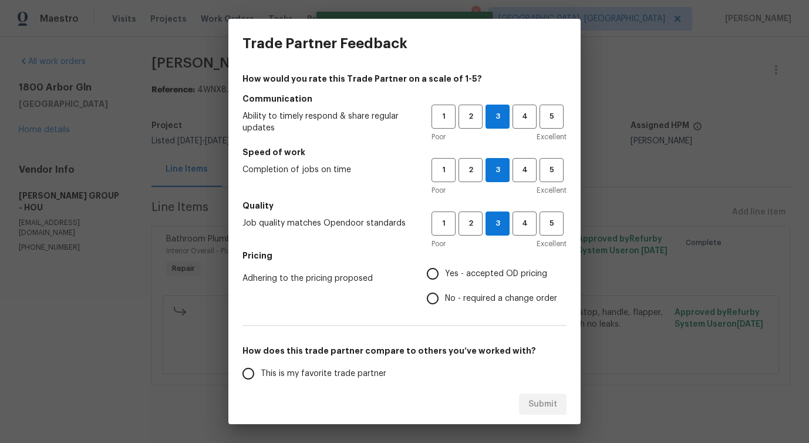
radio input "true"
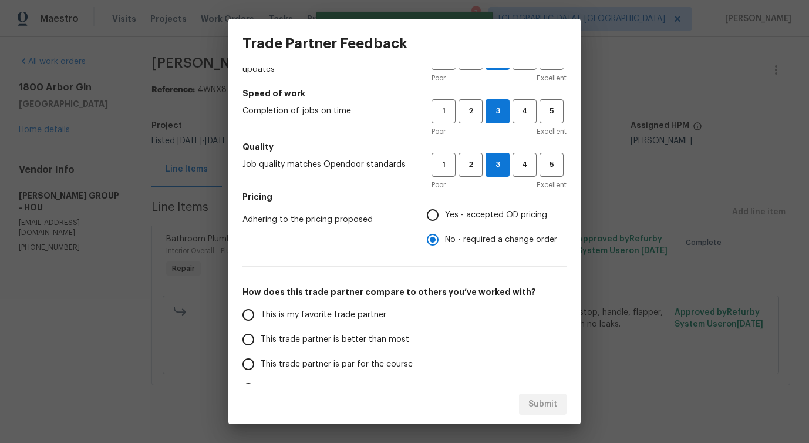
scroll to position [136, 0]
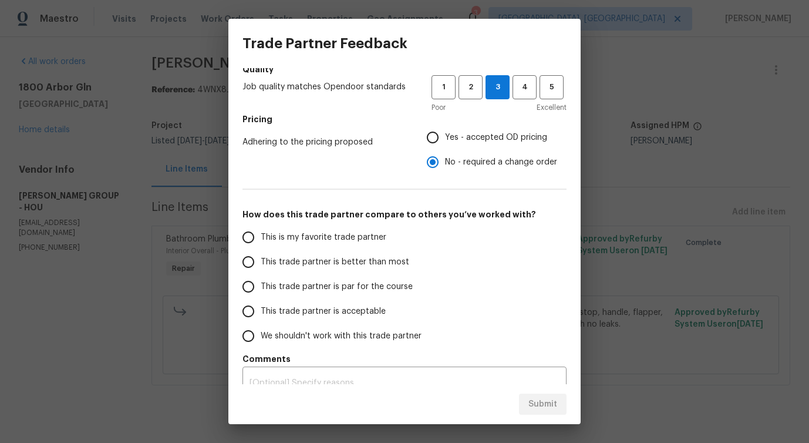
click at [393, 260] on span "This trade partner is better than most" at bounding box center [335, 262] width 148 height 12
click at [261, 260] on input "This trade partner is better than most" at bounding box center [248, 261] width 25 height 25
click at [536, 405] on span "Submit" at bounding box center [542, 404] width 29 height 15
radio input "true"
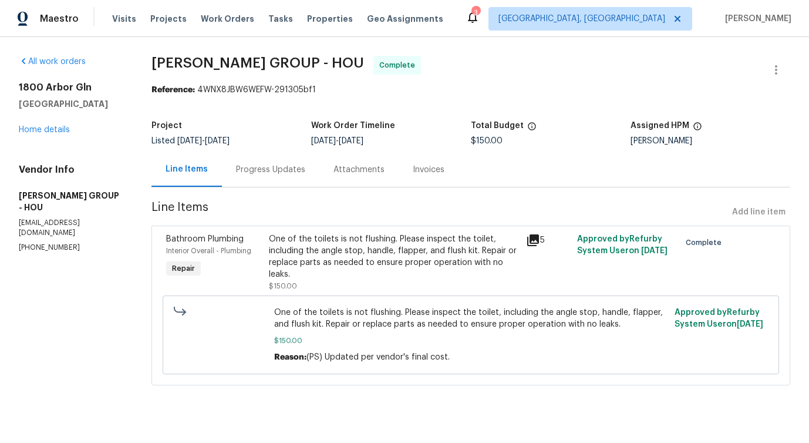
click at [260, 166] on div "Progress Updates" at bounding box center [270, 170] width 69 height 12
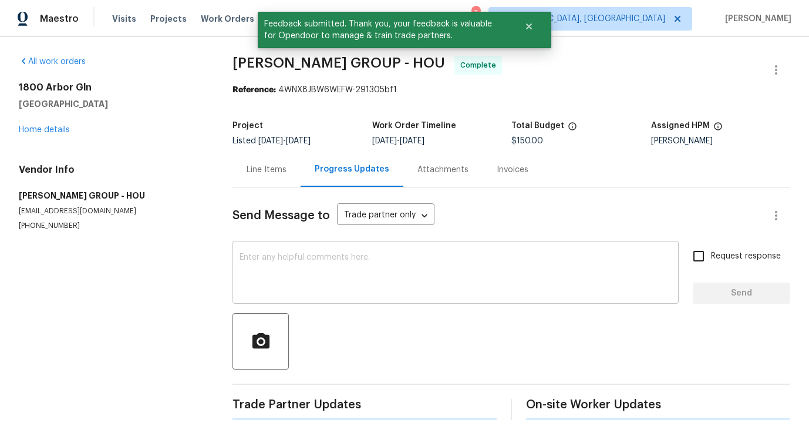
click at [311, 272] on textarea at bounding box center [455, 273] width 432 height 41
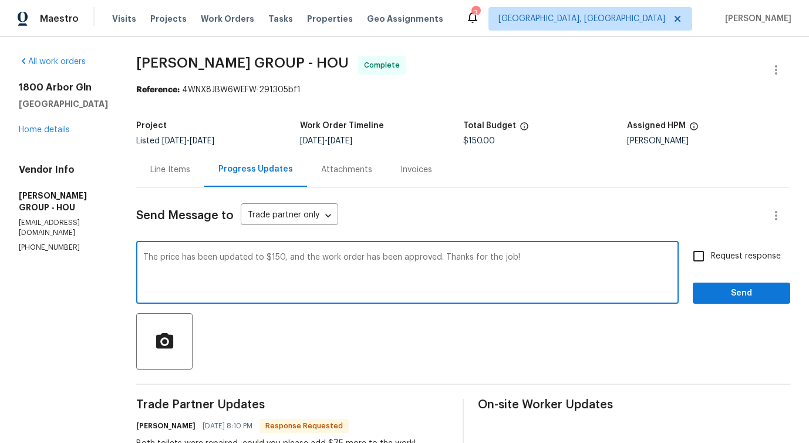
drag, startPoint x: 137, startPoint y: 256, endPoint x: 305, endPoint y: 272, distance: 168.0
click at [305, 272] on textarea "The price has been updated to $150, and the work order has been approved. Thank…" at bounding box center [407, 273] width 528 height 41
type textarea "The price has been updated to $150, and the work order has been approved. Thank…"
click at [309, 304] on div "Send Message to Trade partner only Trade partner only ​ The price has been upda…" at bounding box center [463, 394] width 654 height 414
drag, startPoint x: 271, startPoint y: 261, endPoint x: 521, endPoint y: 271, distance: 250.8
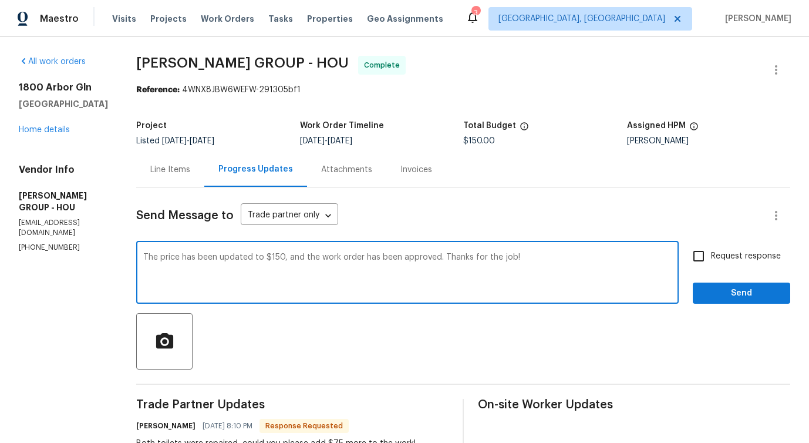
click at [521, 271] on textarea "The price has been updated to $150, and the work order has been approved. Thank…" at bounding box center [407, 273] width 528 height 41
click at [729, 298] on span "Send" at bounding box center [741, 293] width 79 height 15
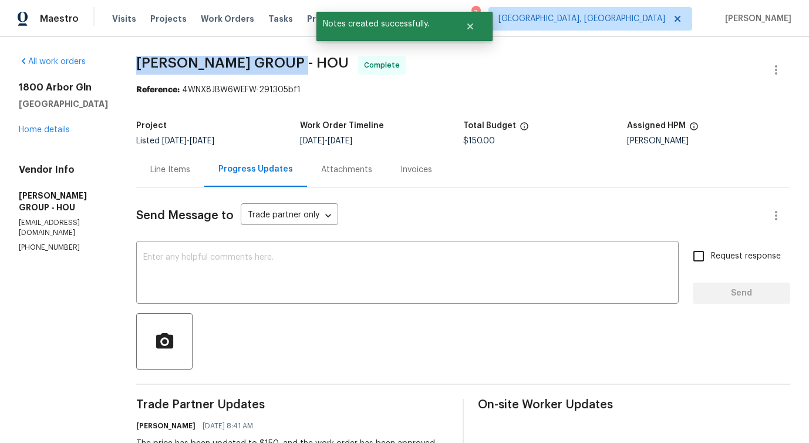
drag, startPoint x: 129, startPoint y: 59, endPoint x: 296, endPoint y: 70, distance: 167.6
click at [296, 70] on div "All work orders [STREET_ADDRESS] Home details Vendor Info [PERSON_NAME] GROUP -…" at bounding box center [404, 357] width 809 height 641
copy span "[PERSON_NAME] GROUP -"
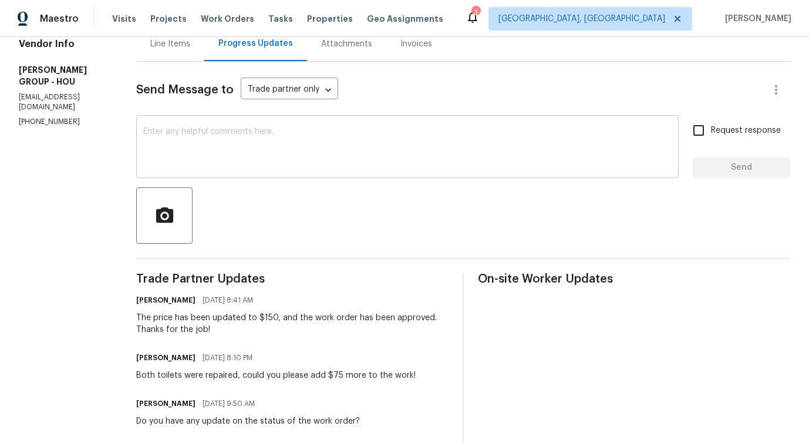
scroll to position [181, 0]
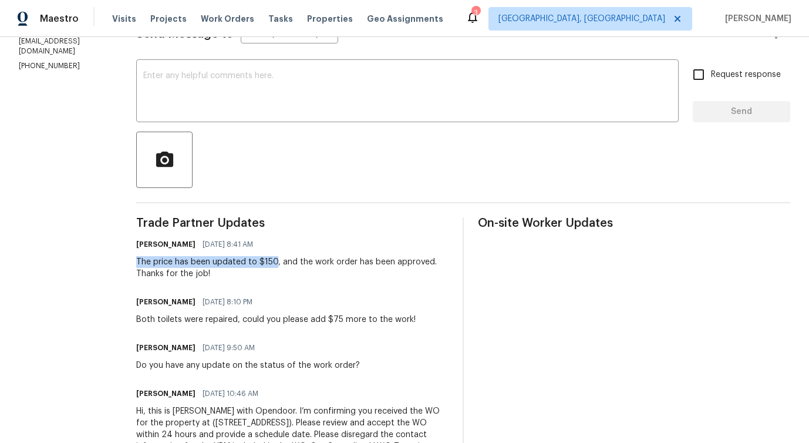
drag, startPoint x: 129, startPoint y: 256, endPoint x: 268, endPoint y: 260, distance: 139.1
click at [268, 260] on div "All work orders [STREET_ADDRESS] Home details Vendor Info [PERSON_NAME] GROUP -…" at bounding box center [404, 176] width 809 height 641
copy div "The price has been updated to $150"
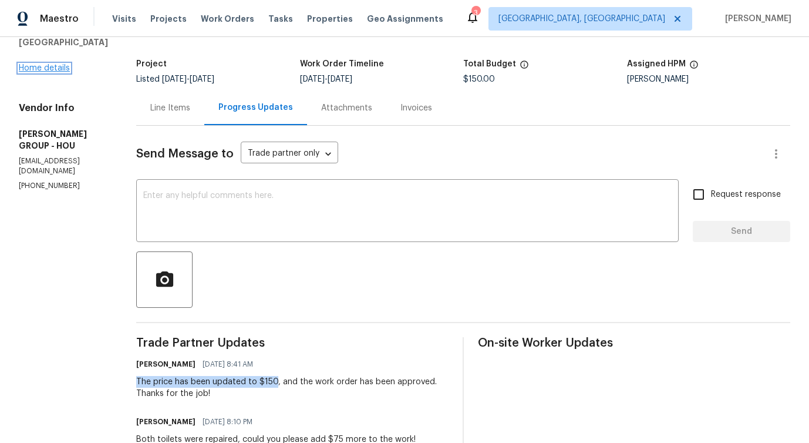
click at [49, 69] on link "Home details" at bounding box center [44, 68] width 51 height 8
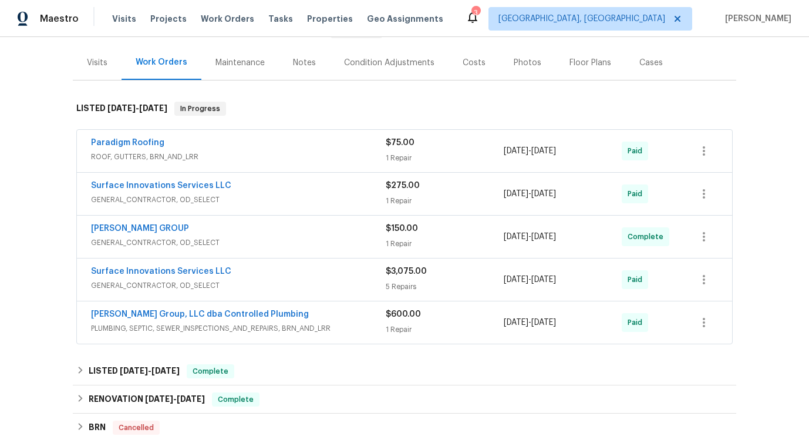
scroll to position [92, 0]
